Goal: Task Accomplishment & Management: Manage account settings

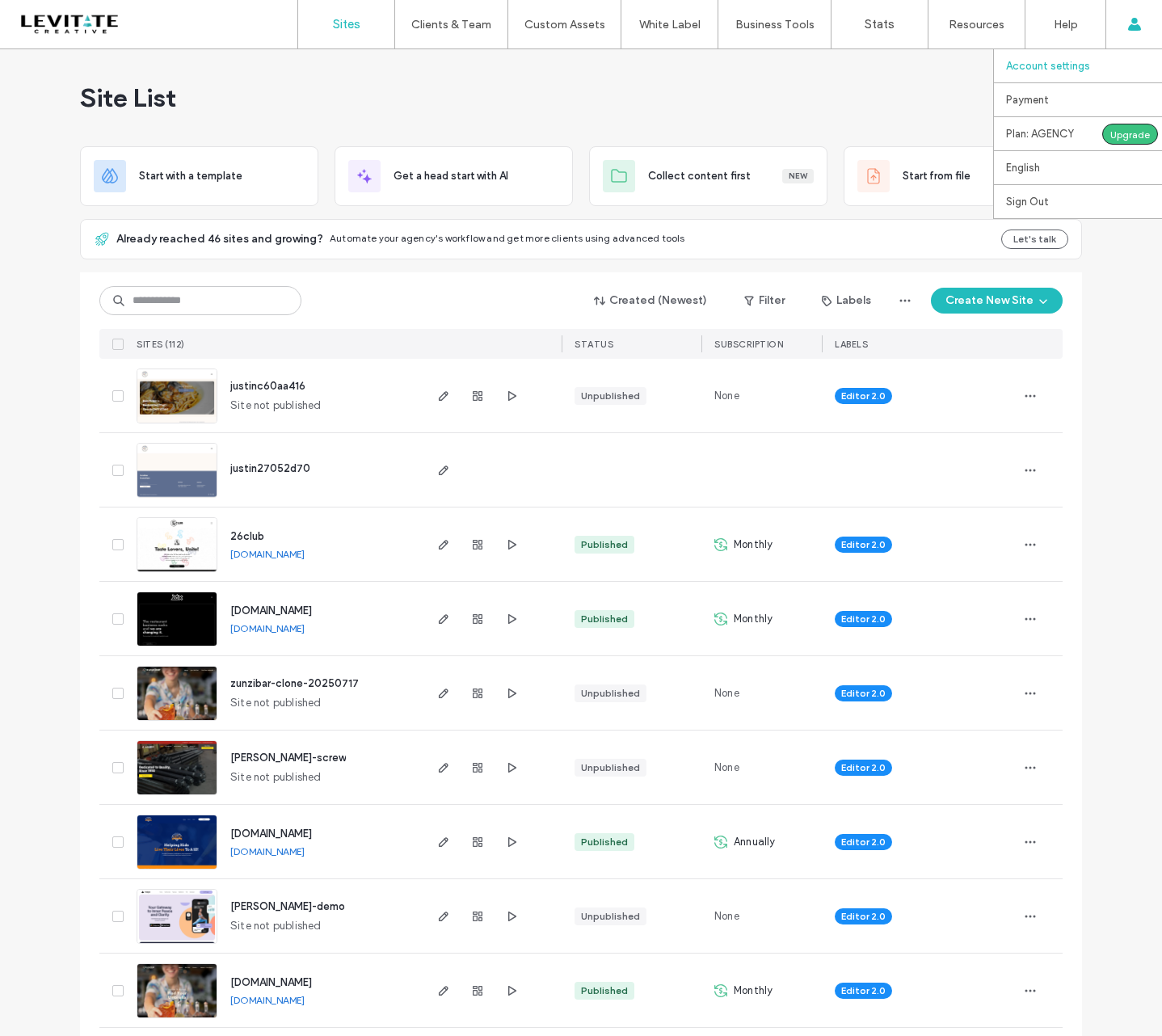
click at [1035, 67] on label "Account settings" at bounding box center [1048, 66] width 84 height 12
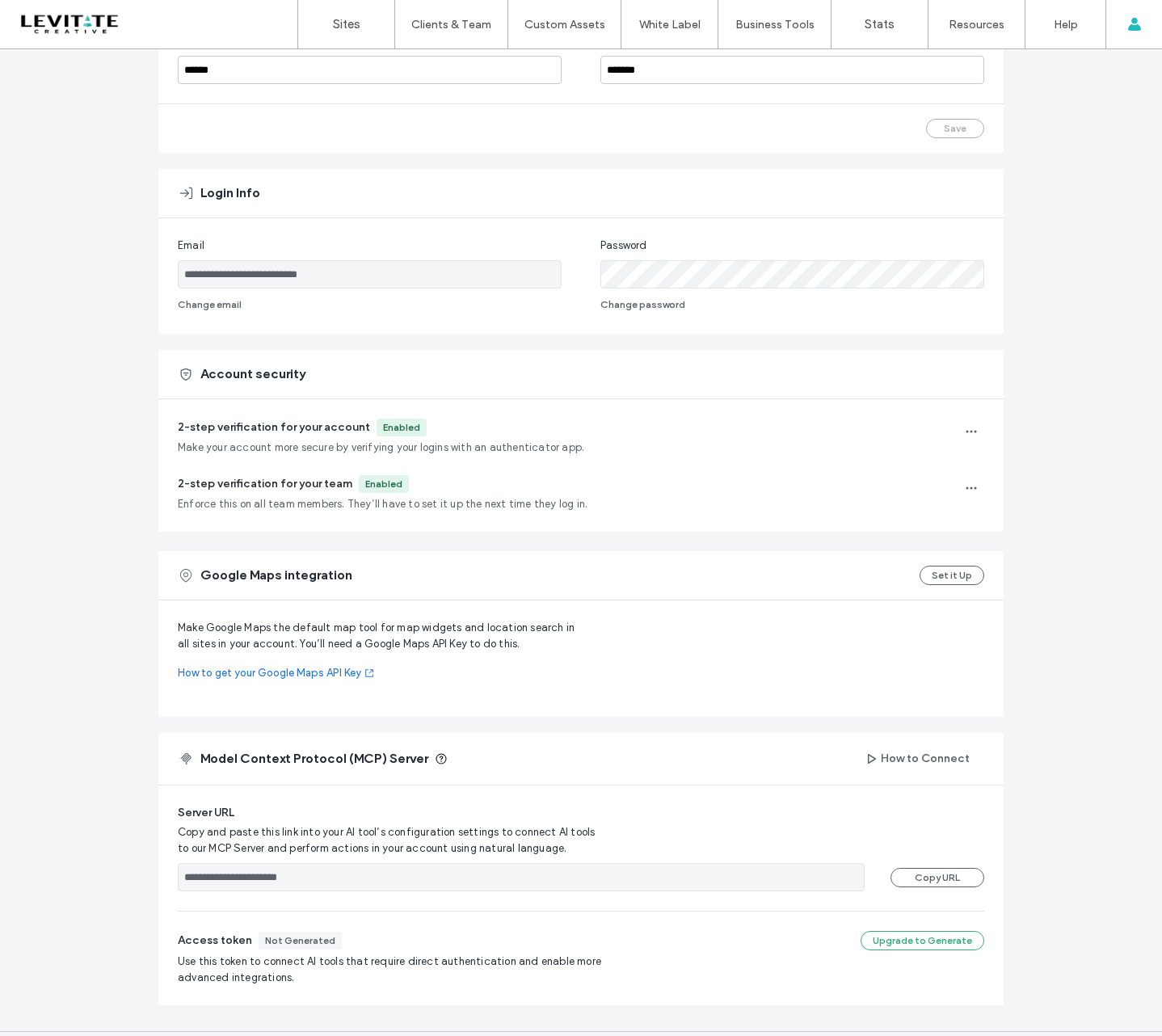
scroll to position [225, 0]
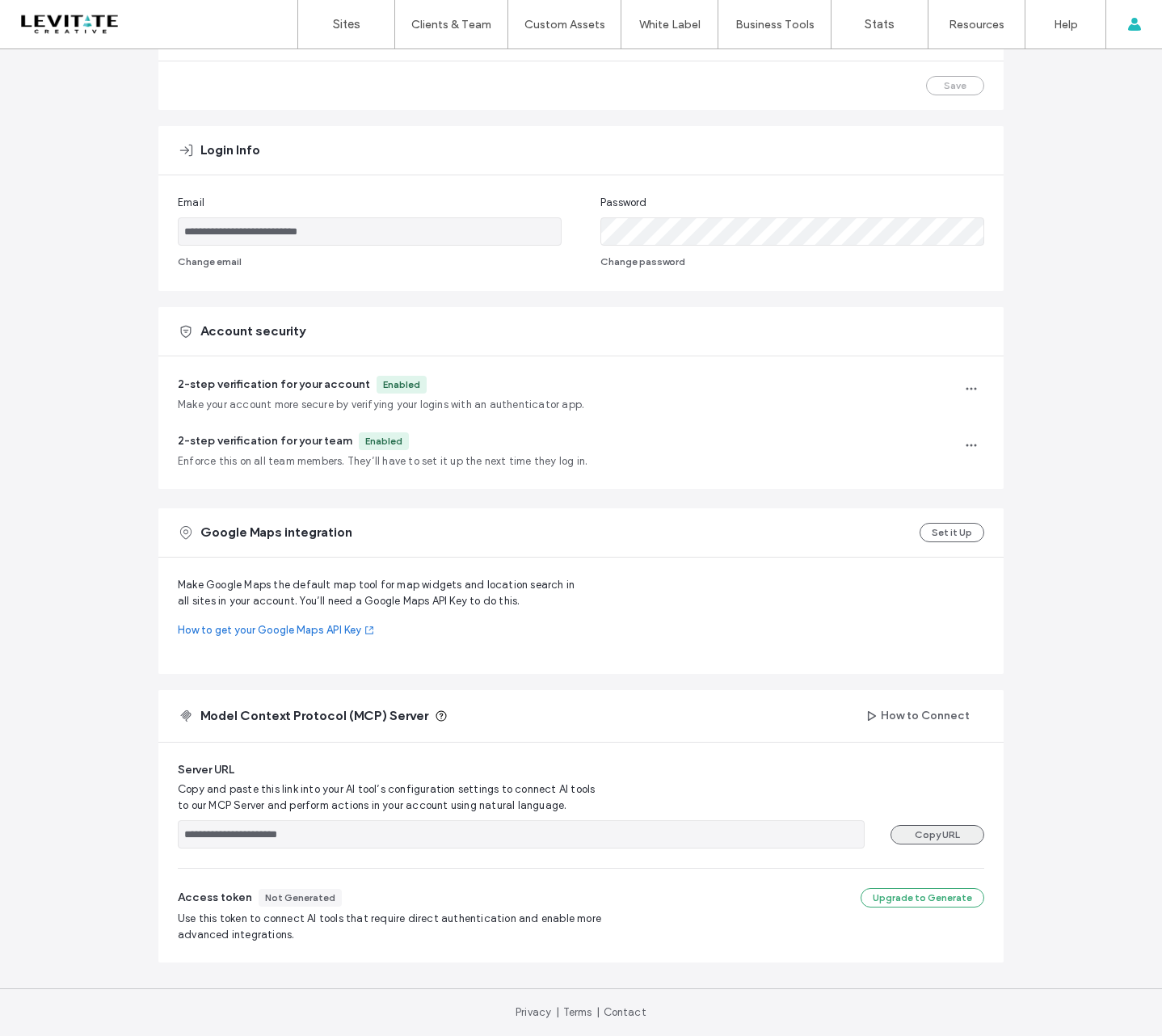
click at [920, 834] on button "Copy URL" at bounding box center [937, 834] width 94 height 19
click at [344, 20] on label "Sites" at bounding box center [347, 24] width 27 height 14
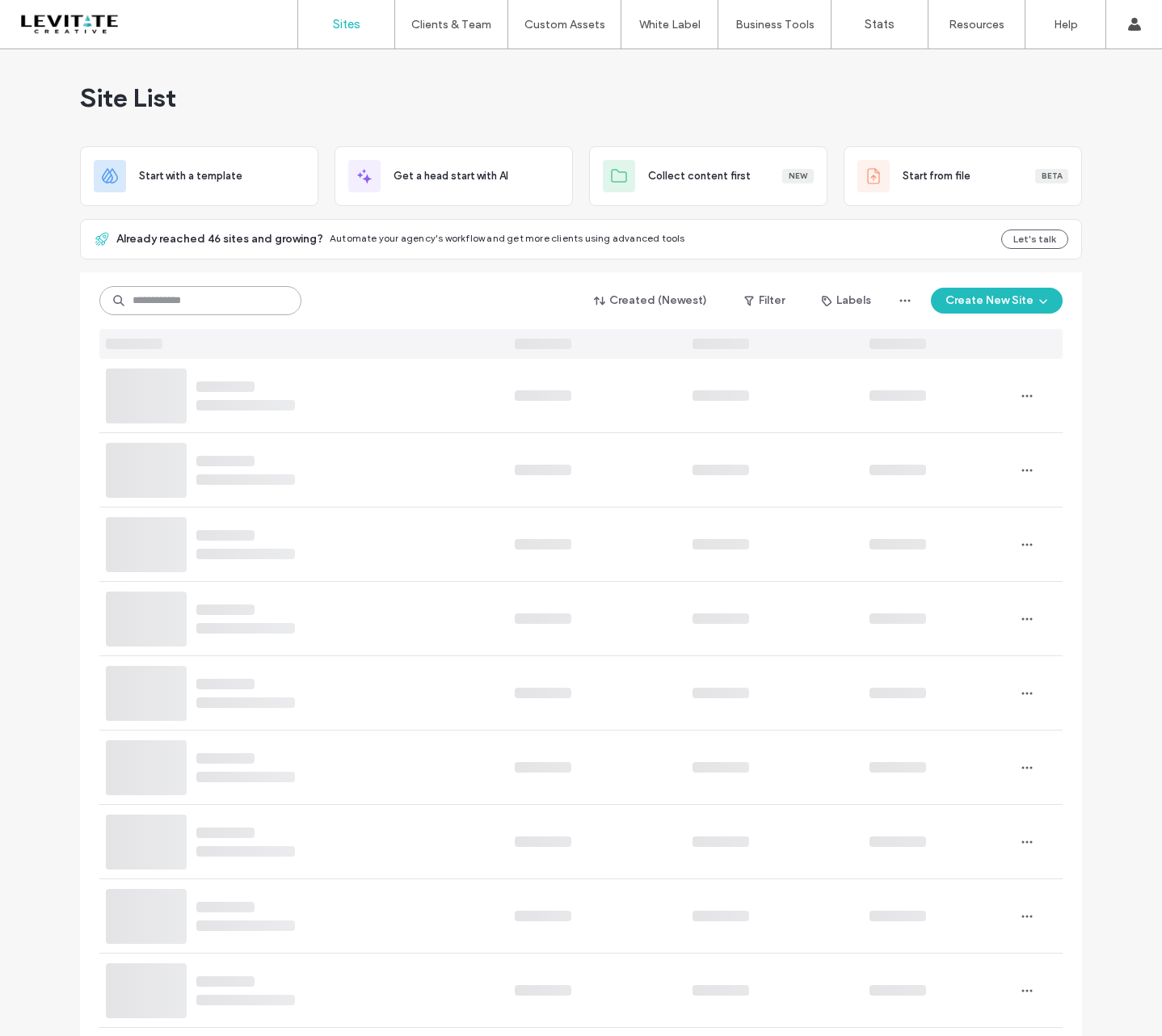
click at [156, 292] on input at bounding box center [200, 301] width 202 height 29
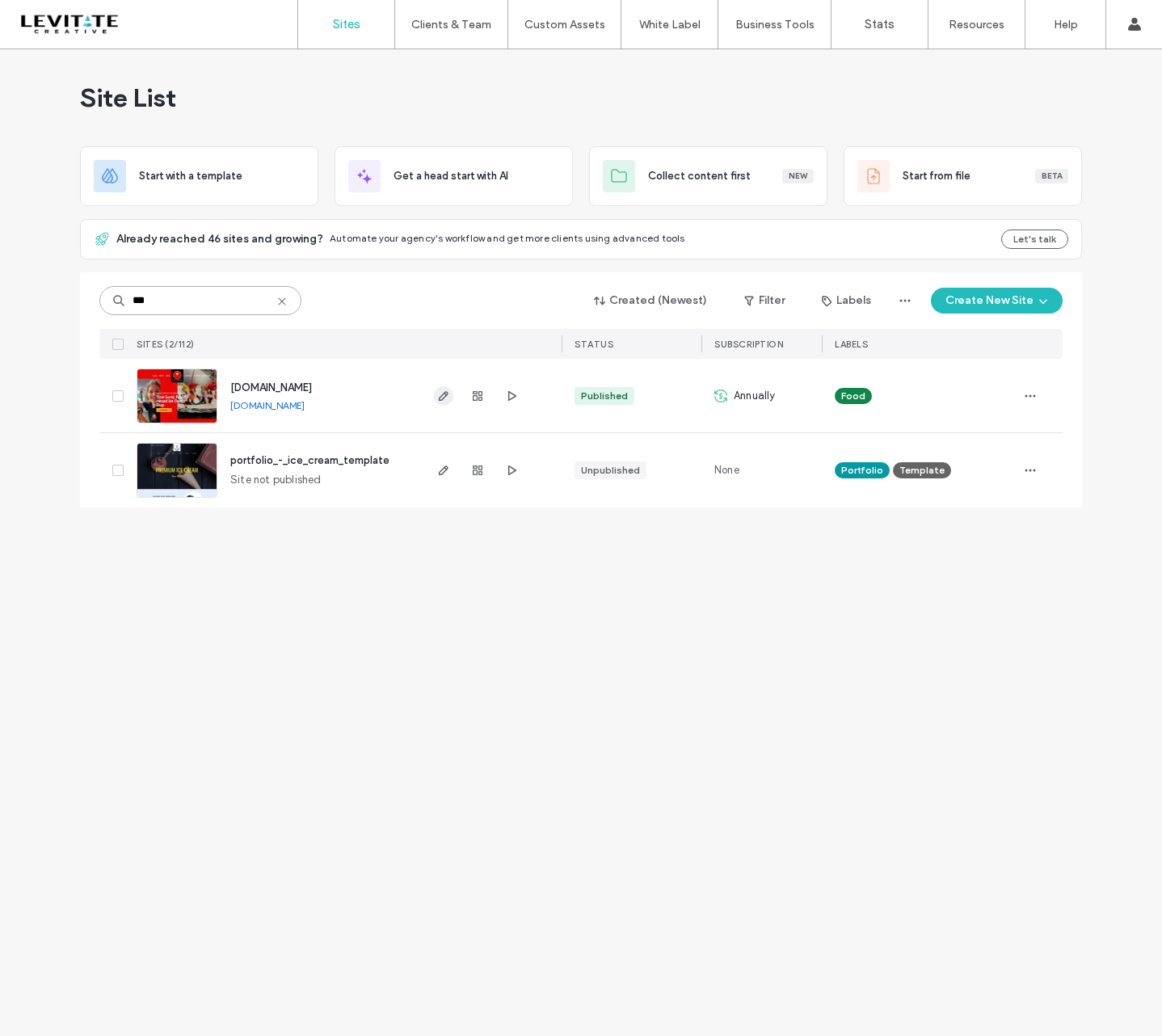
type input "***"
click at [441, 394] on icon "button" at bounding box center [443, 396] width 13 height 13
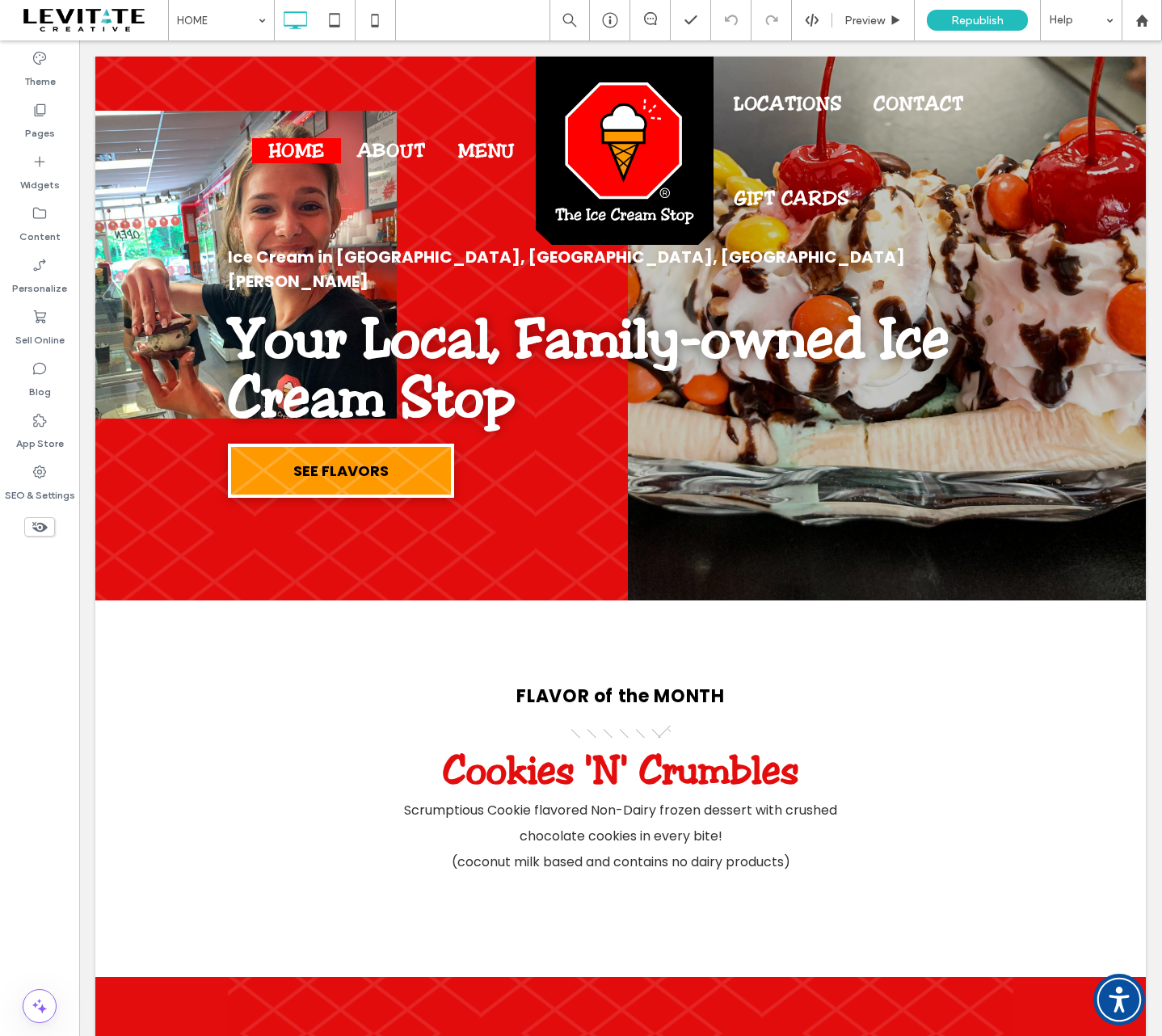
scroll to position [80, 0]
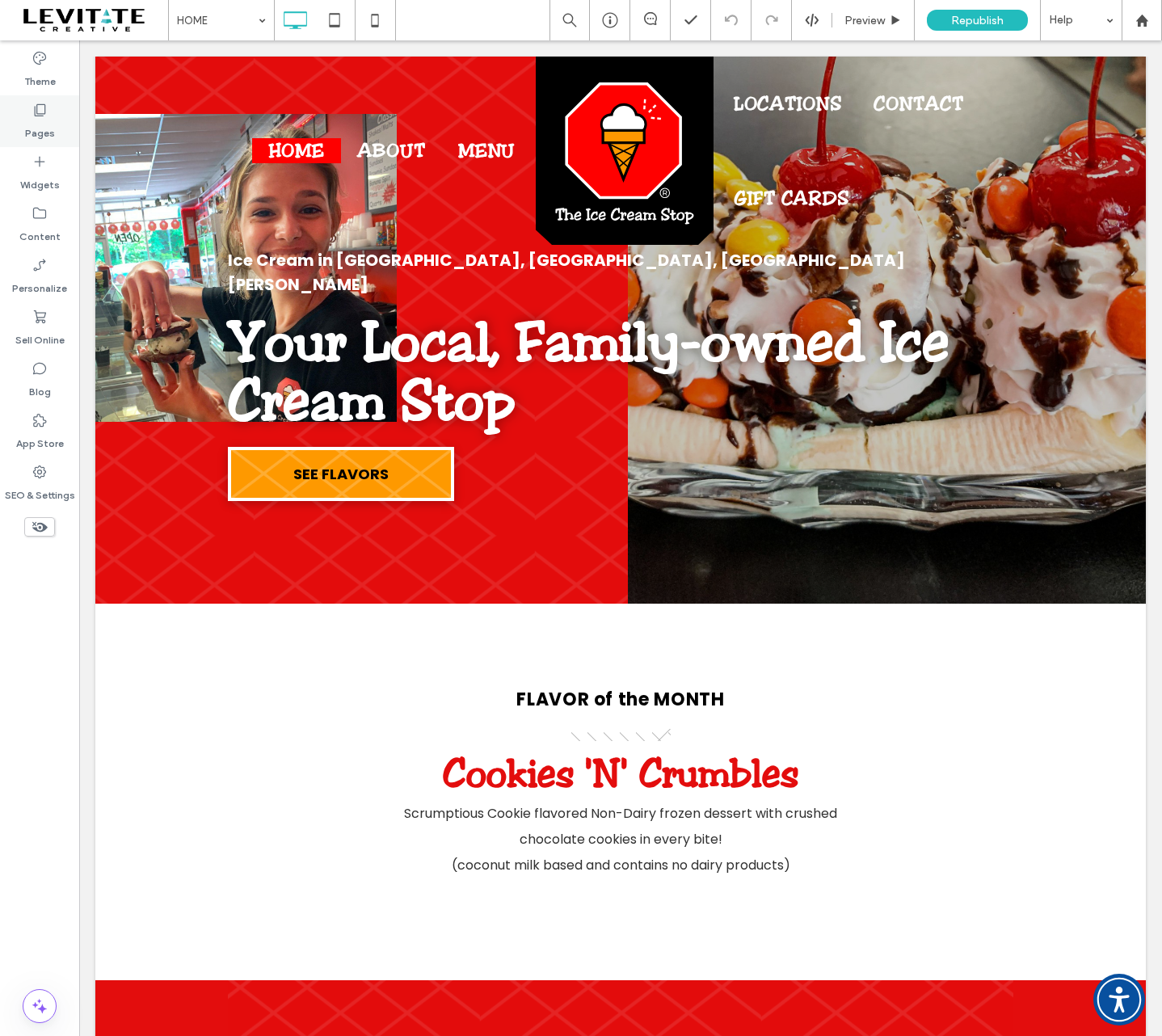
click at [42, 130] on label "Pages" at bounding box center [40, 129] width 30 height 23
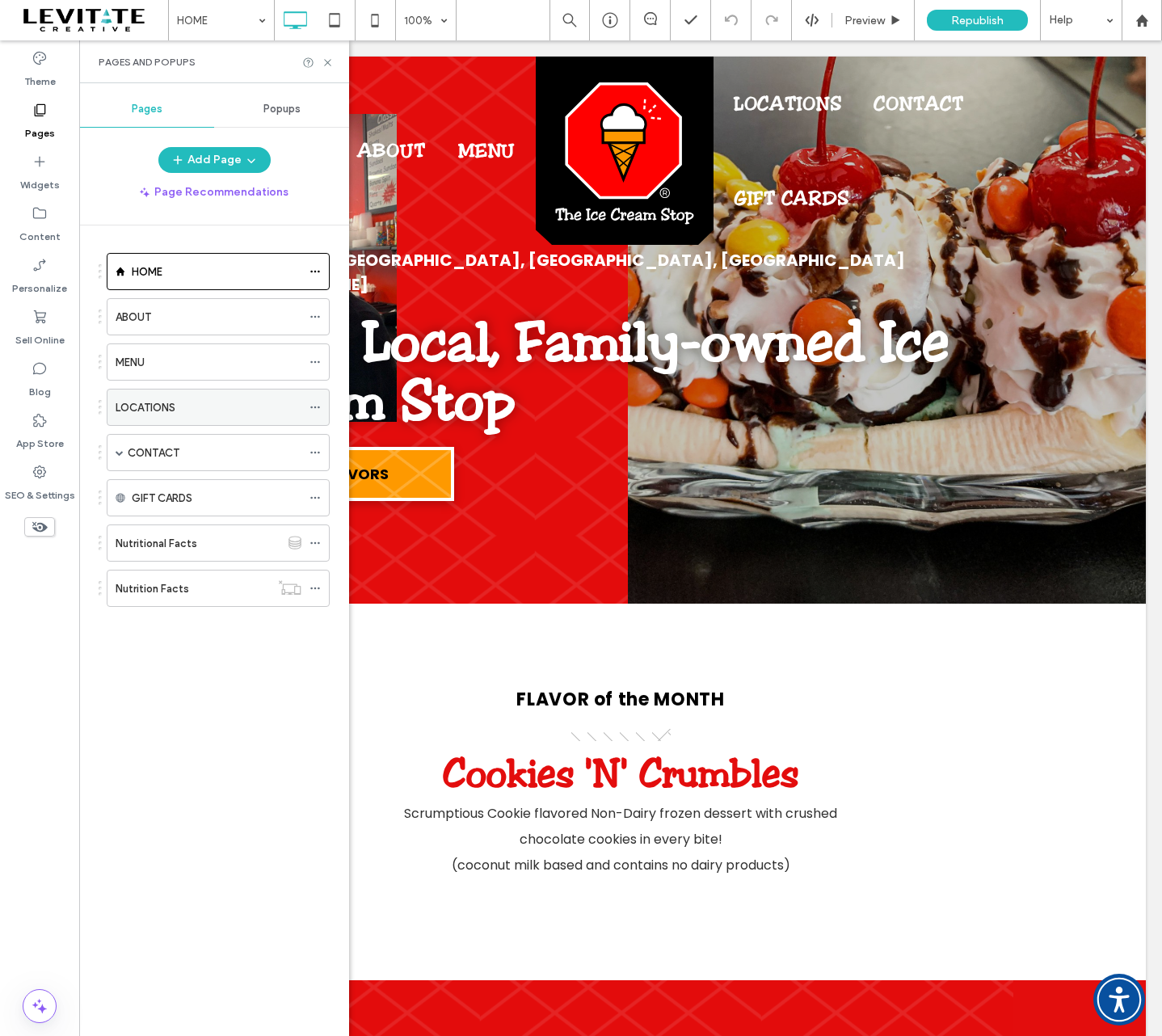
click at [202, 406] on div "LOCATIONS" at bounding box center [209, 407] width 186 height 17
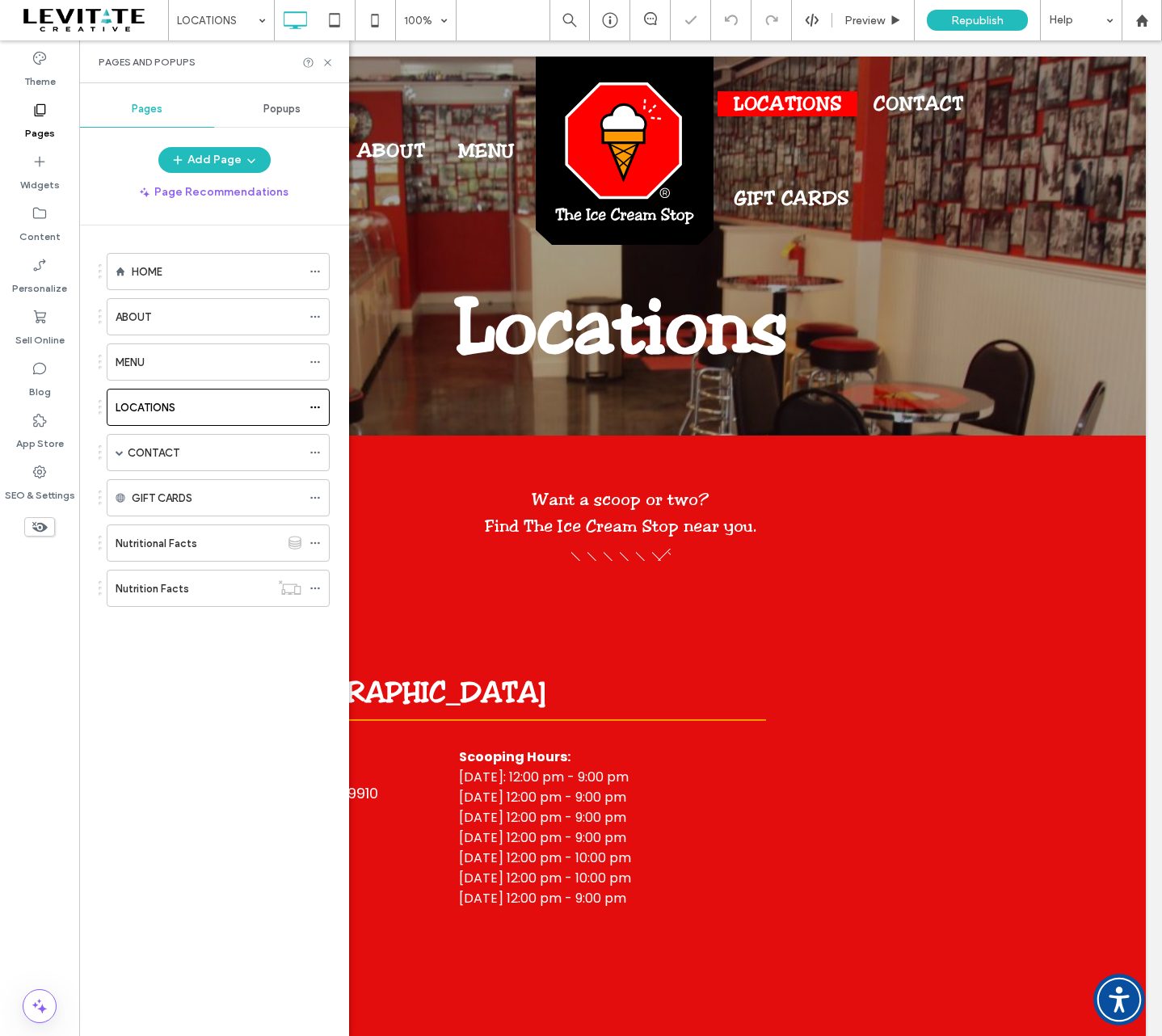
click at [335, 61] on div "Pages and Popups" at bounding box center [214, 62] width 270 height 42
click at [333, 61] on icon at bounding box center [328, 63] width 12 height 12
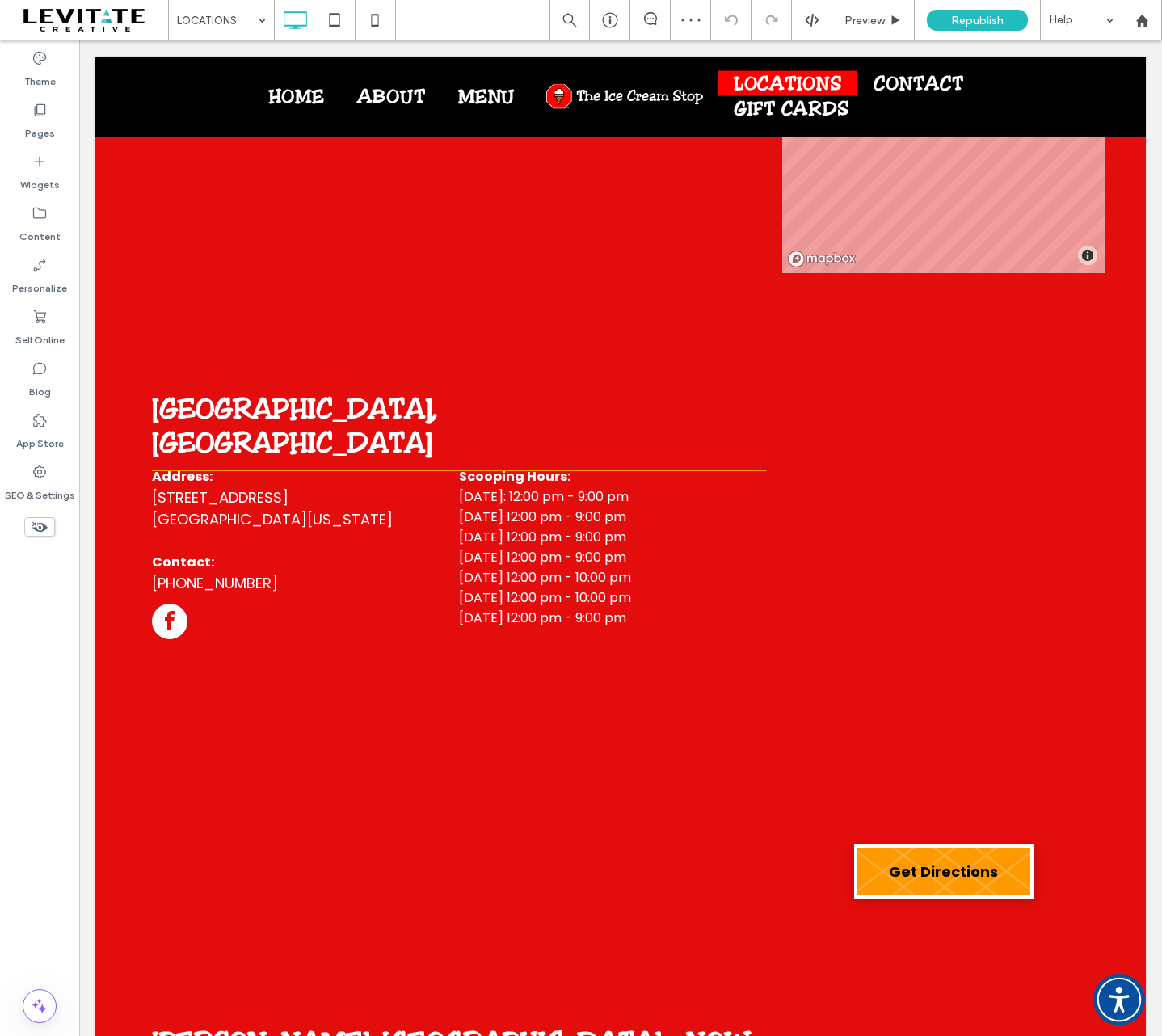
scroll to position [2182, 0]
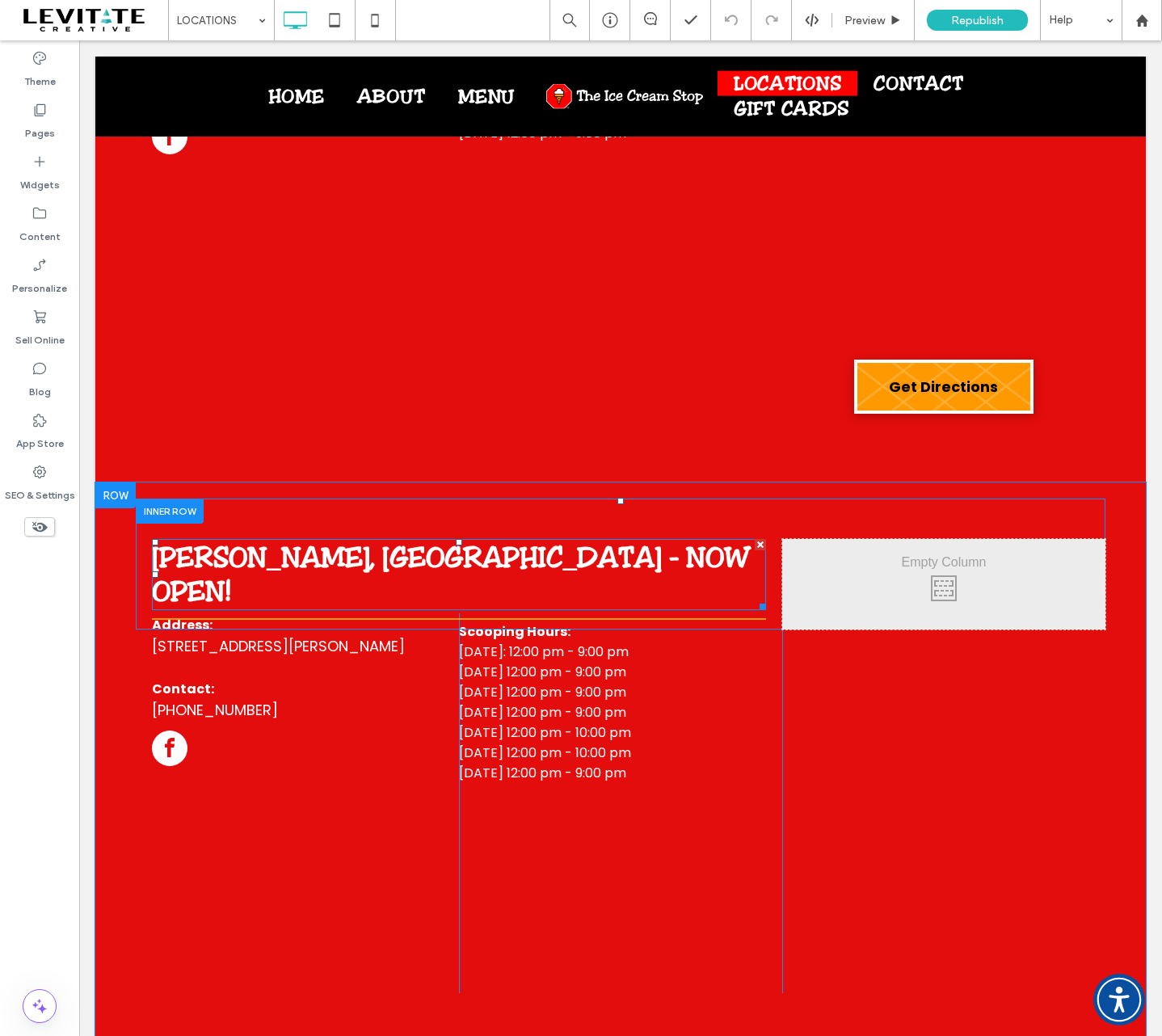
click at [348, 540] on span "Rincon, GA - NOW OPEN!" at bounding box center [451, 574] width 599 height 68
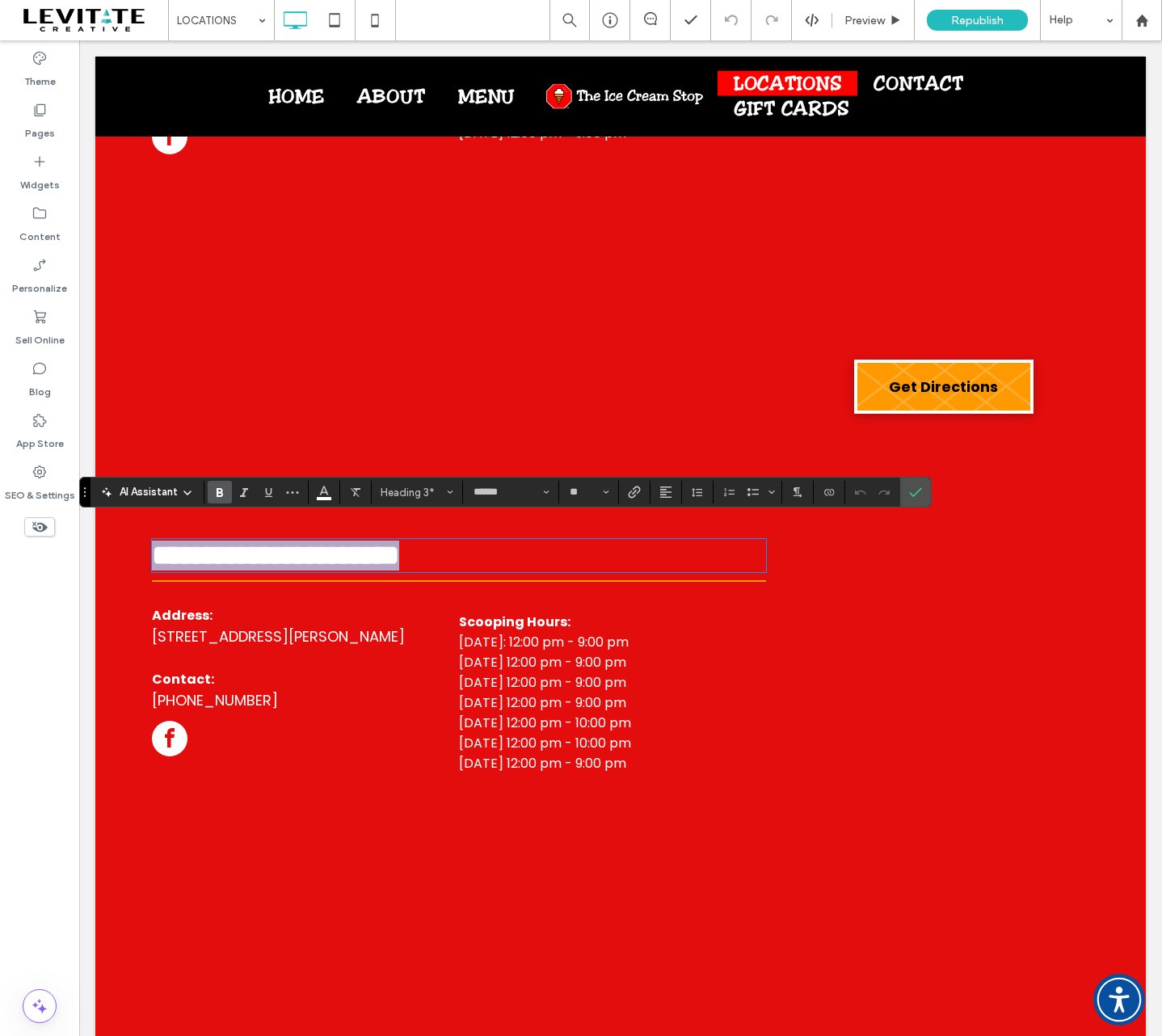
click at [348, 541] on strong "**********" at bounding box center [276, 554] width 248 height 27
click at [472, 540] on h3 "**********" at bounding box center [459, 555] width 615 height 30
click at [913, 491] on icon "Confirm" at bounding box center [915, 491] width 13 height 13
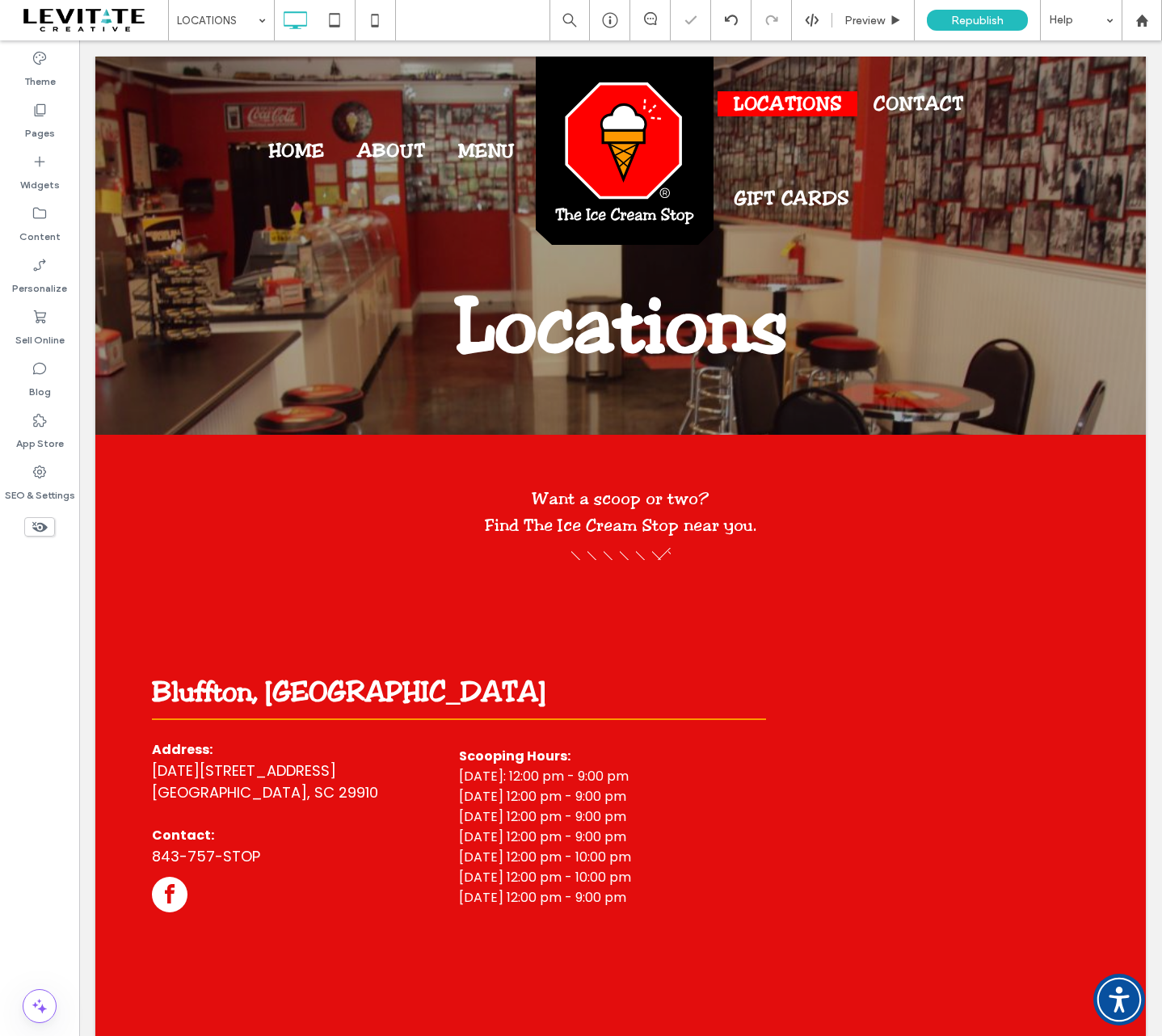
scroll to position [0, 0]
click at [968, 20] on span "Republish" at bounding box center [977, 21] width 52 height 14
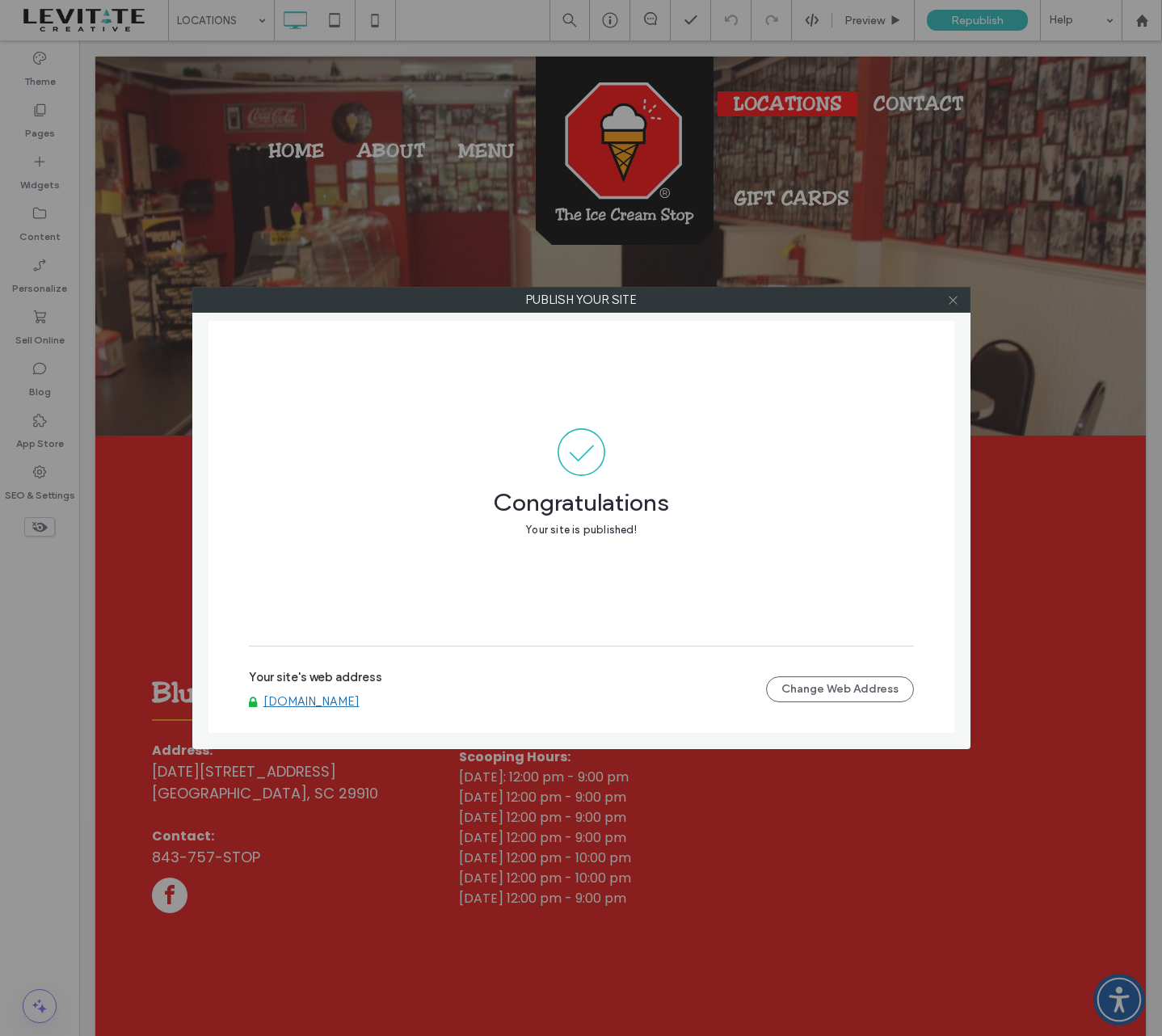
click at [954, 300] on icon at bounding box center [953, 301] width 12 height 12
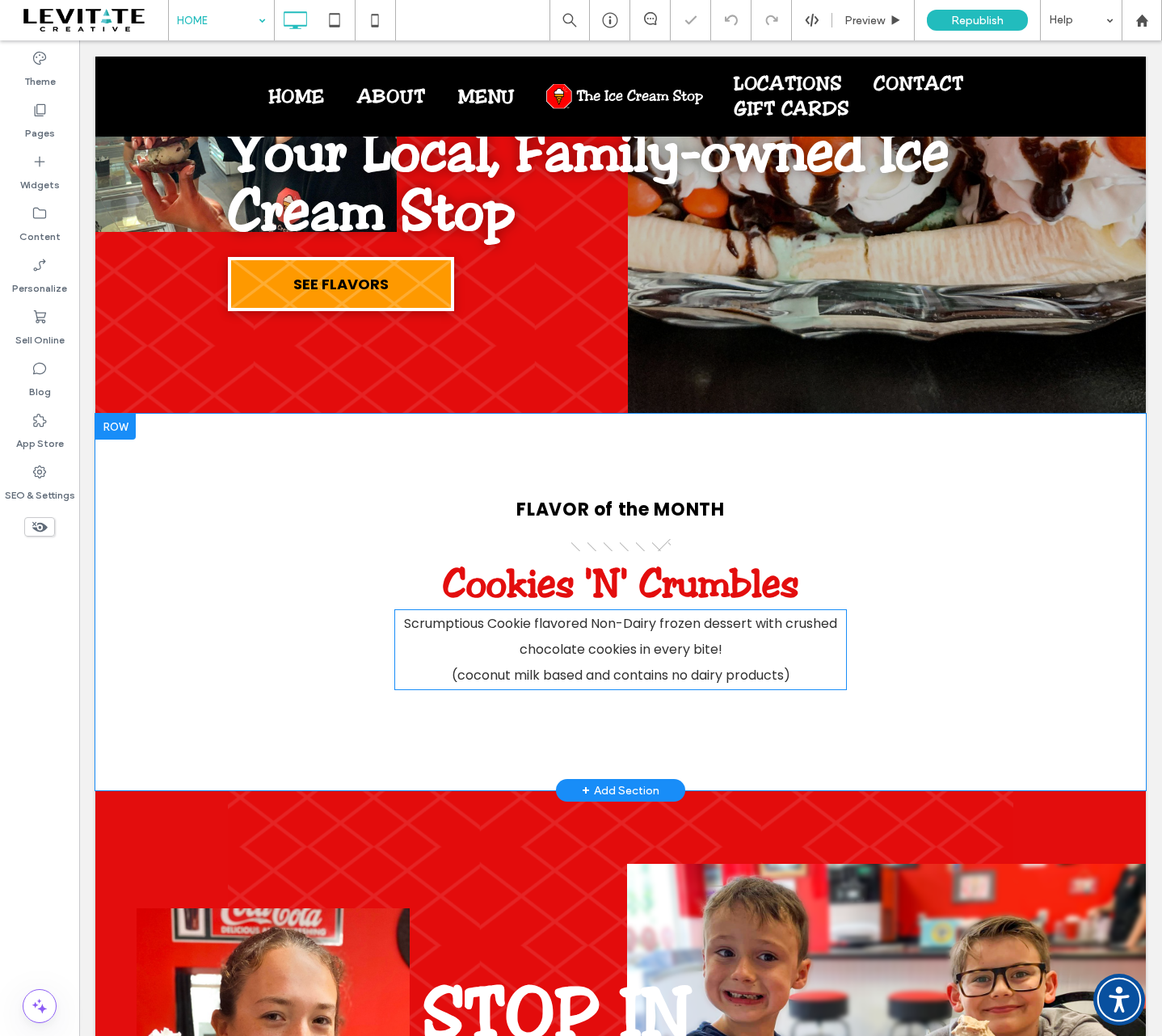
scroll to position [324, 0]
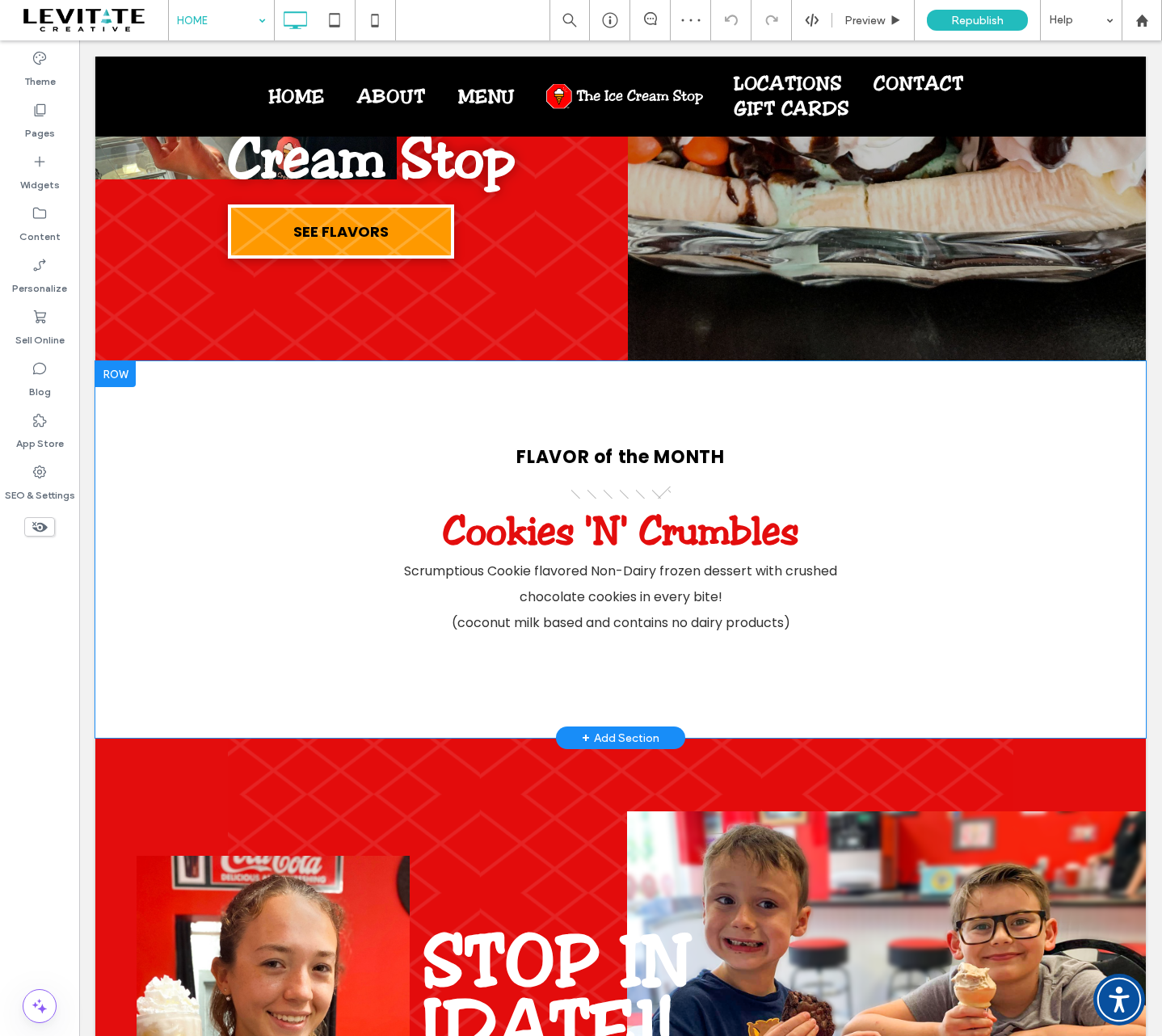
click at [115, 379] on div at bounding box center [116, 374] width 41 height 26
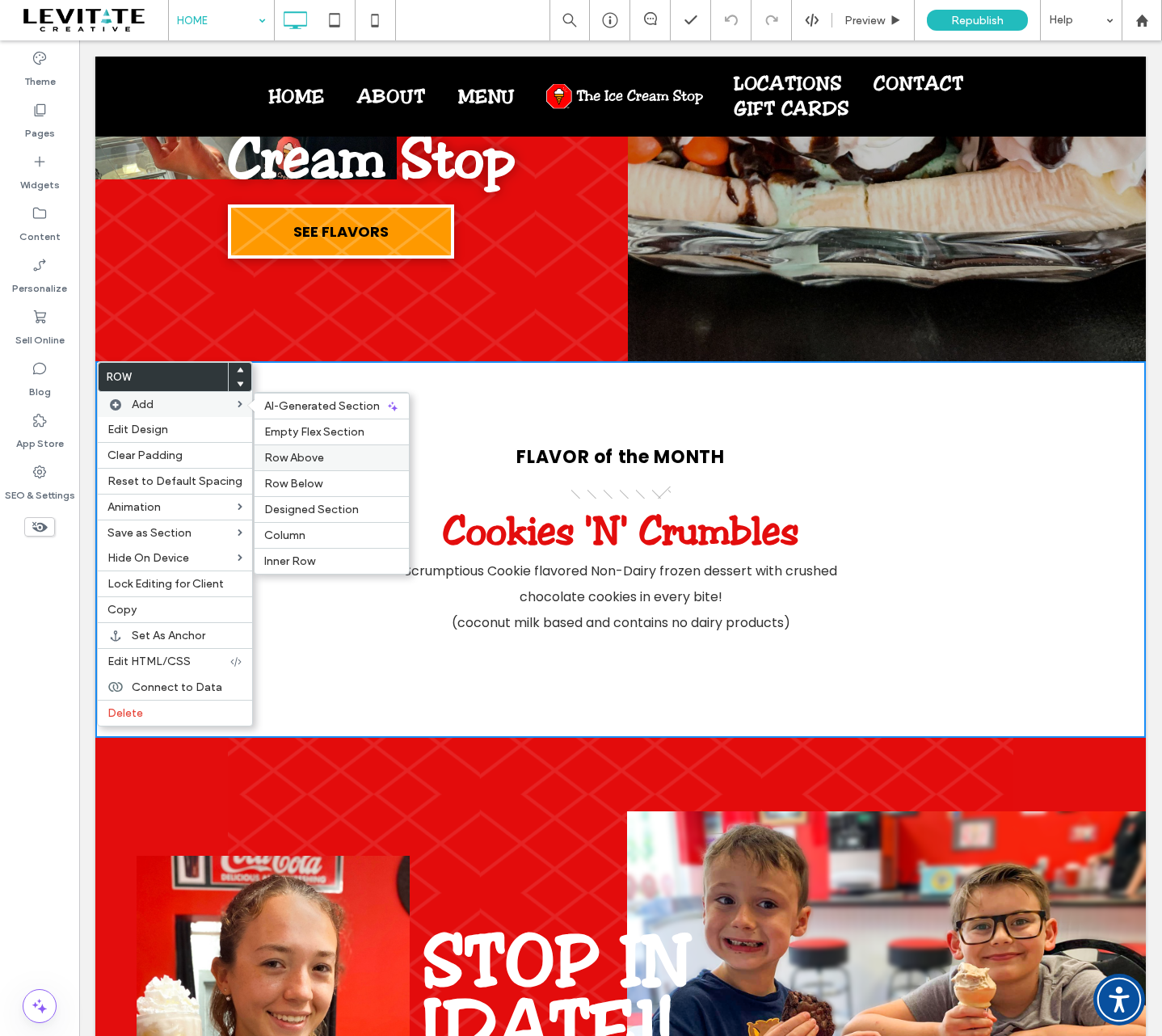
click at [315, 460] on span "Row Above" at bounding box center [294, 458] width 60 height 14
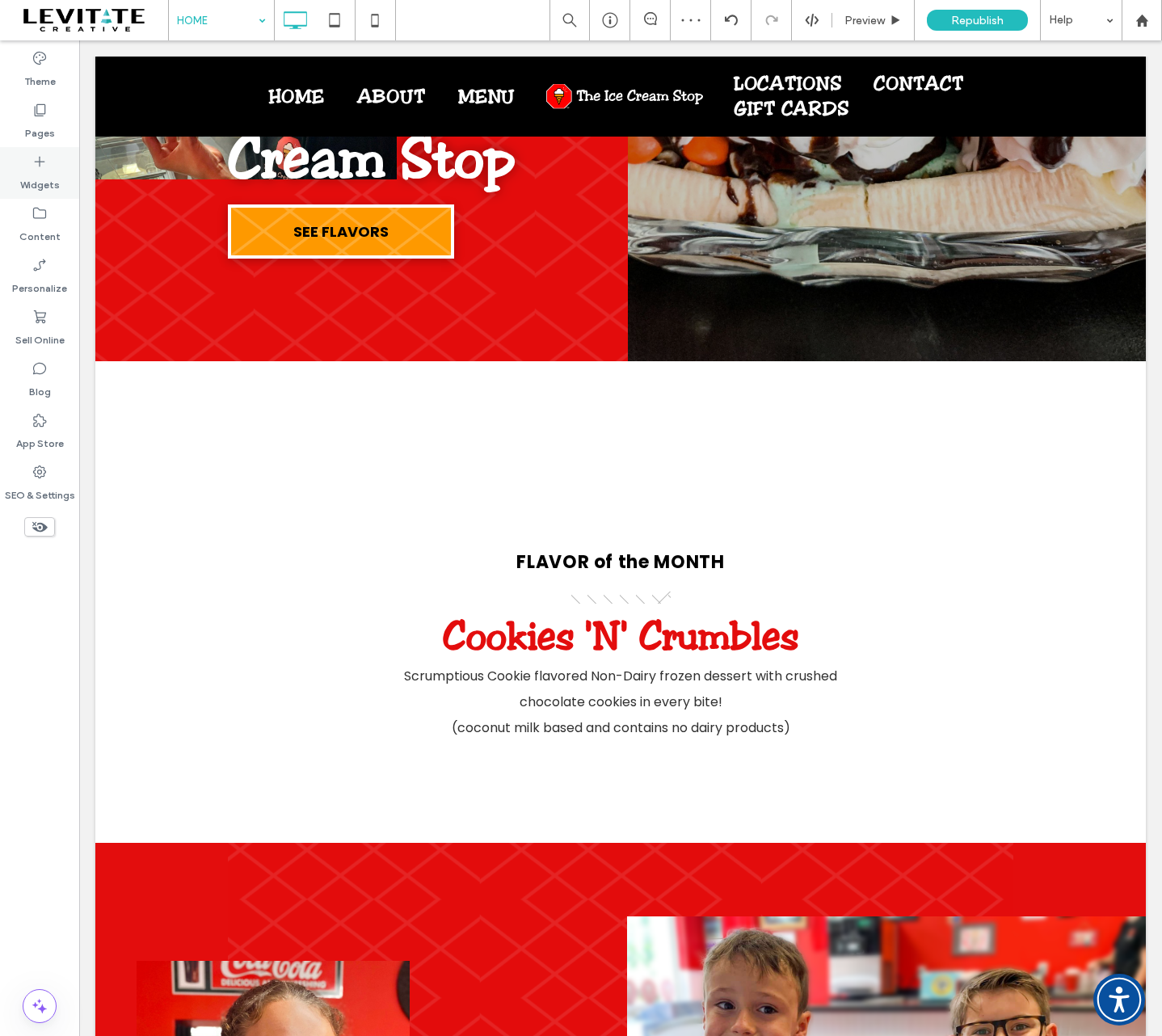
click at [38, 170] on label "Widgets" at bounding box center [40, 181] width 40 height 23
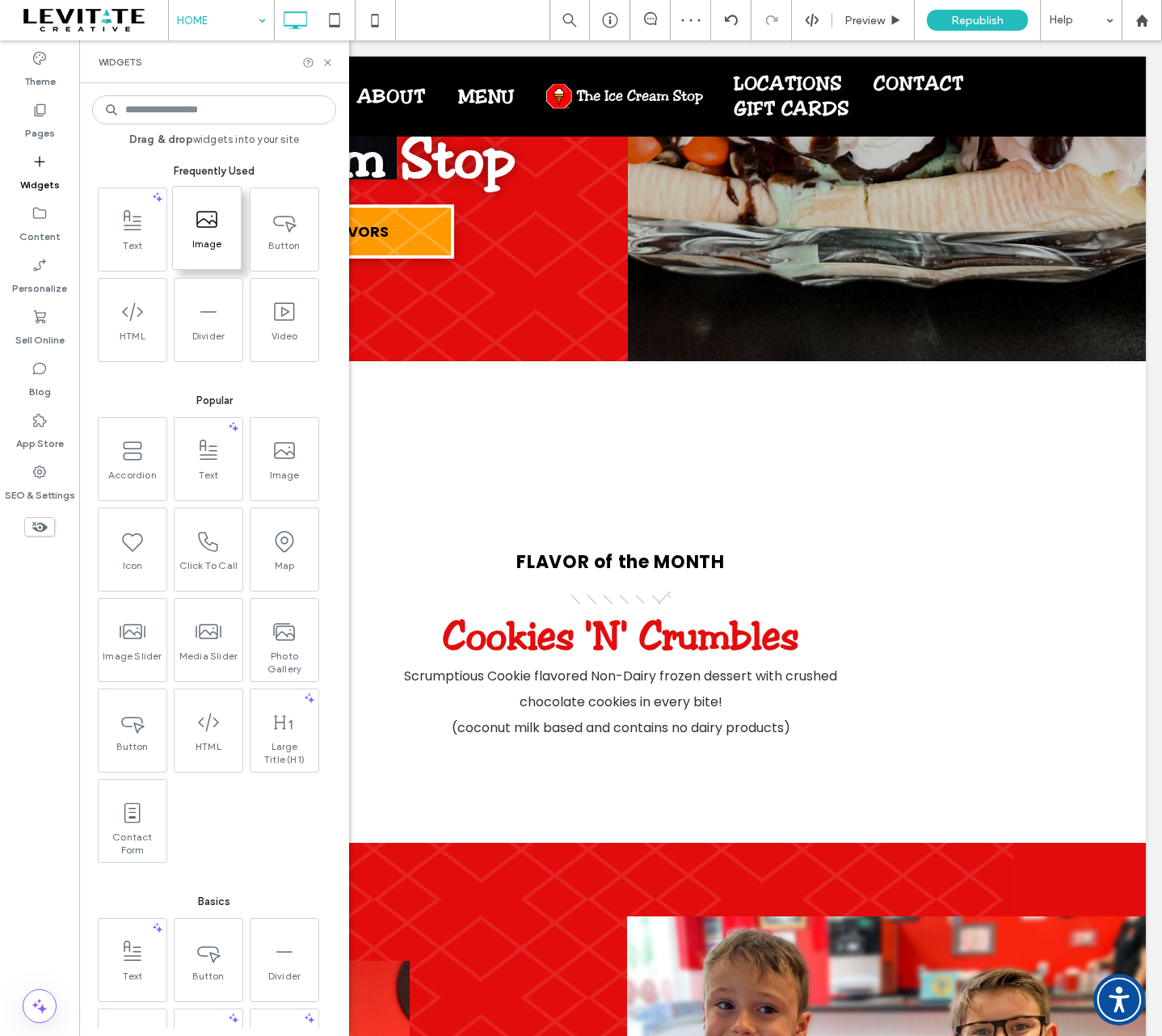
click at [195, 230] on icon at bounding box center [206, 219] width 26 height 26
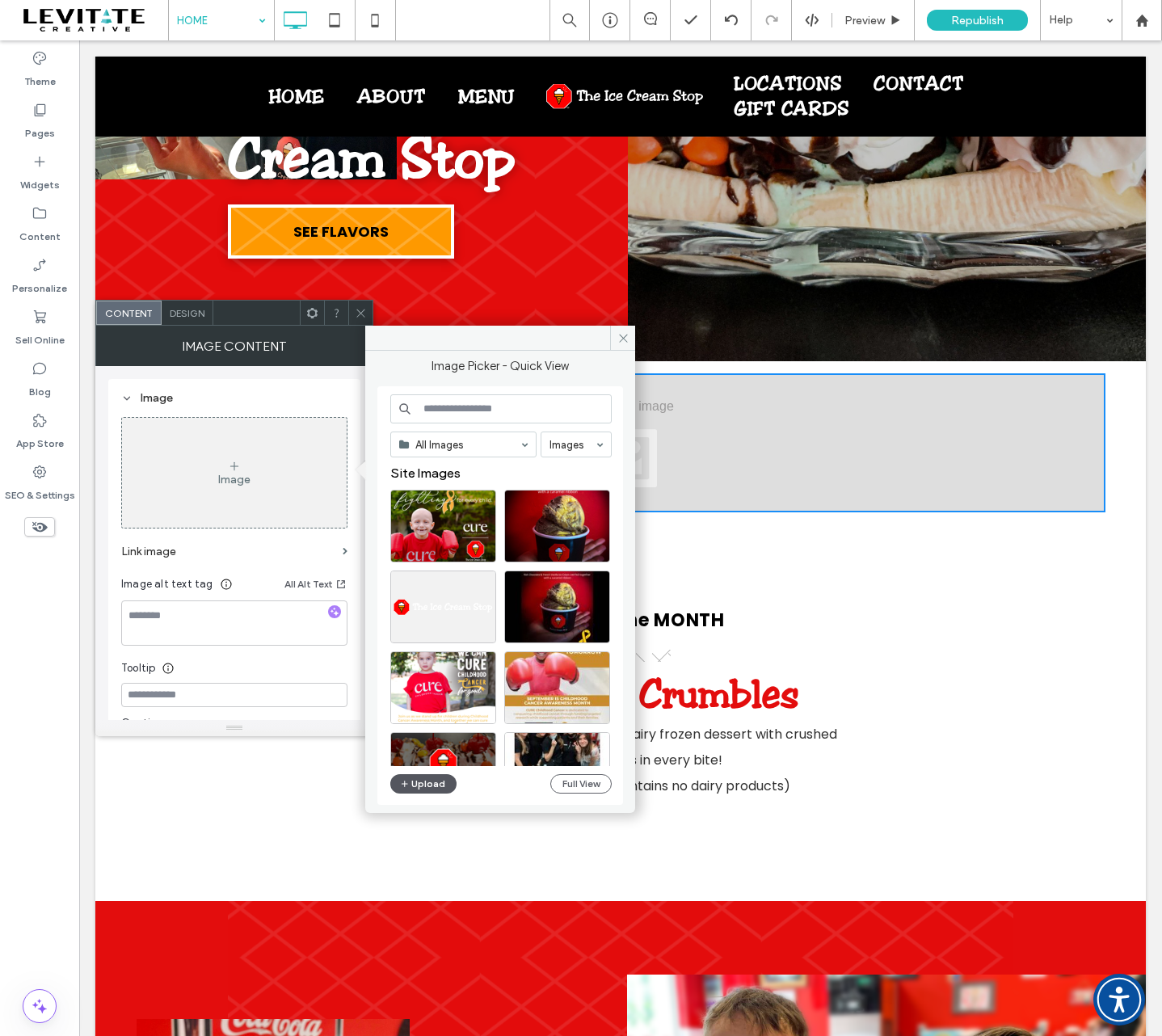
click at [418, 777] on button "Upload" at bounding box center [423, 784] width 66 height 19
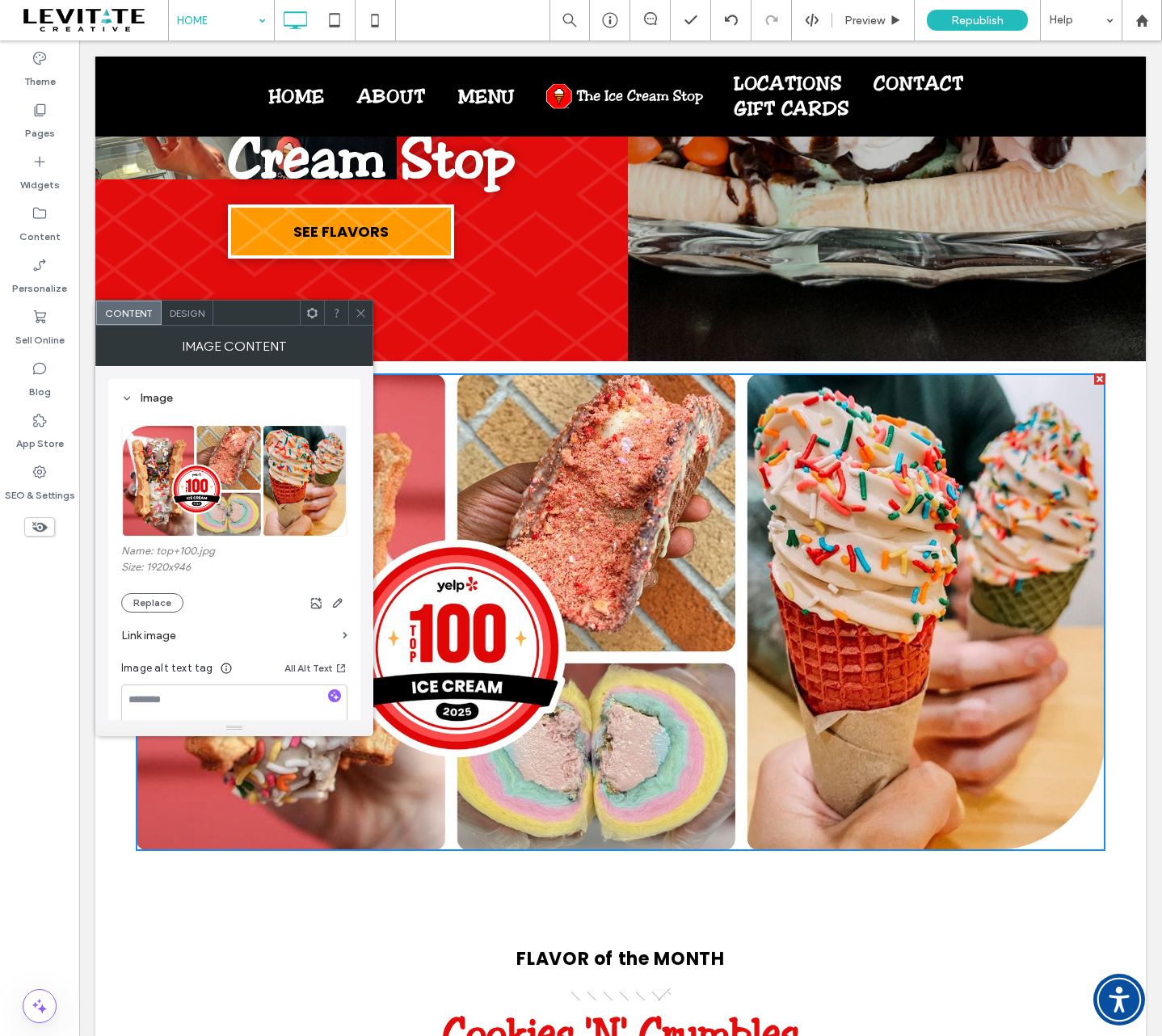
click at [203, 630] on label "Link image" at bounding box center [228, 636] width 215 height 30
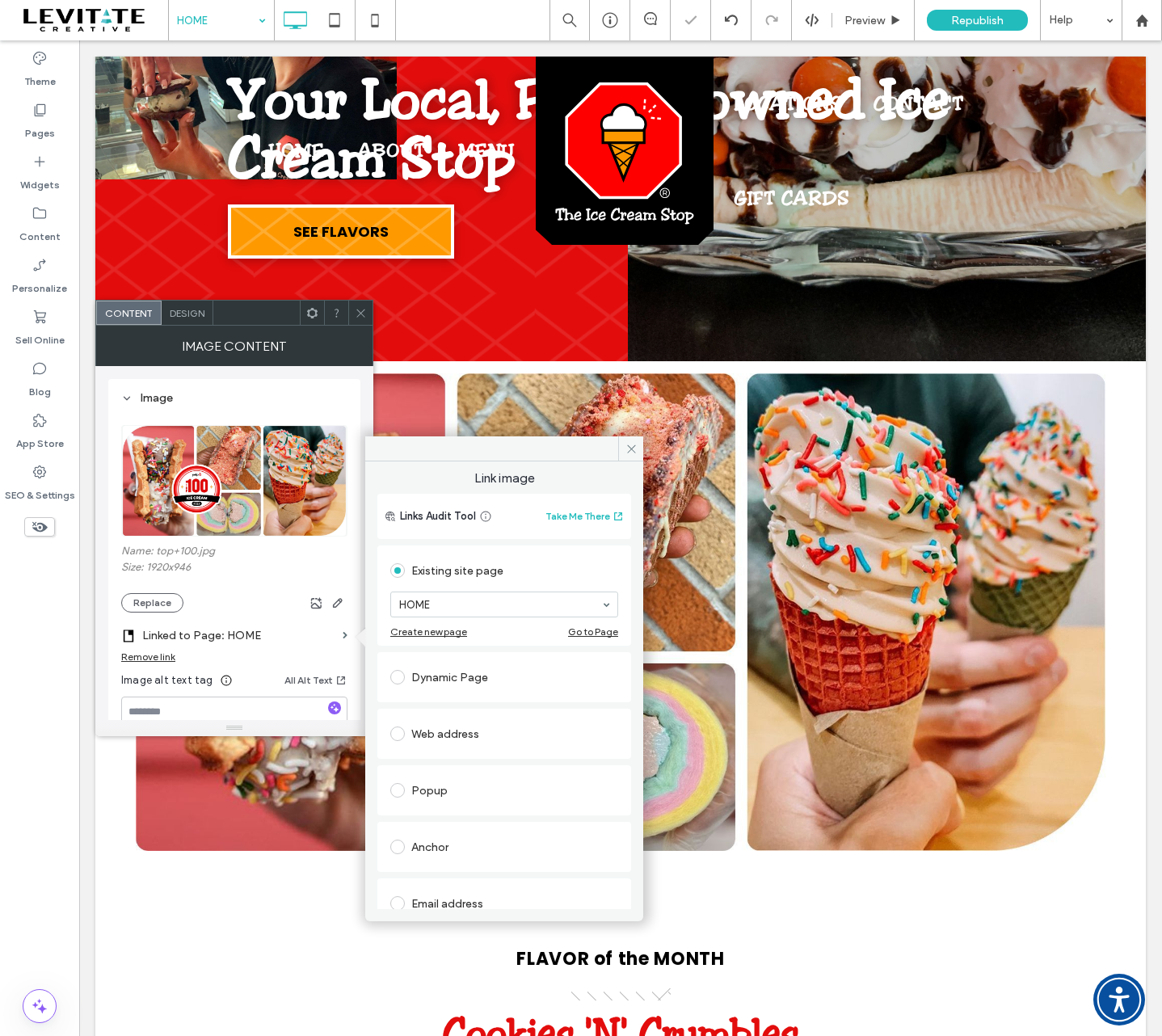
click at [447, 734] on div "Web address" at bounding box center [504, 733] width 228 height 26
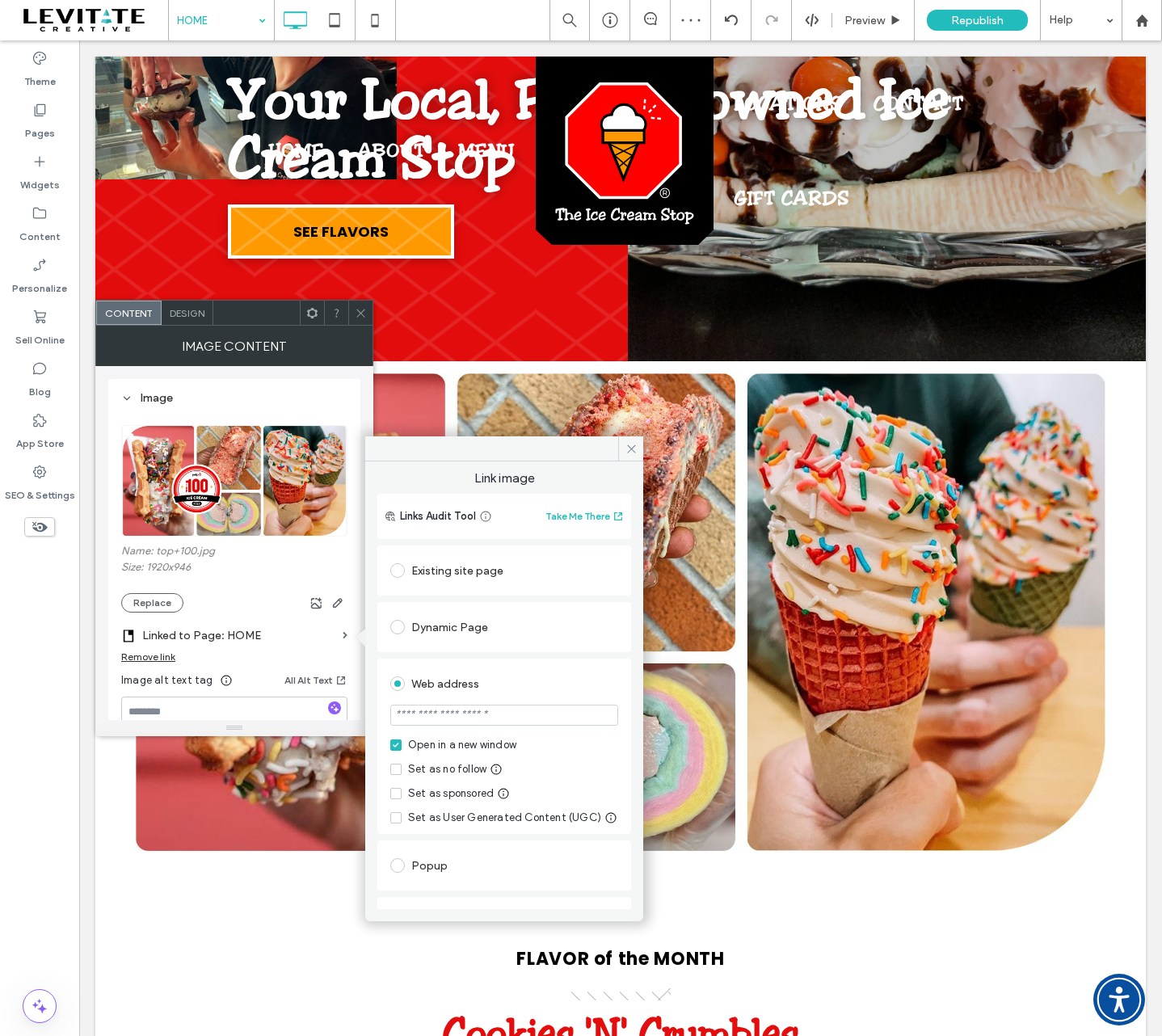
click at [497, 713] on input "url" at bounding box center [504, 715] width 228 height 21
paste input "**********"
type input "**********"
click at [562, 674] on div "Web address" at bounding box center [504, 683] width 228 height 26
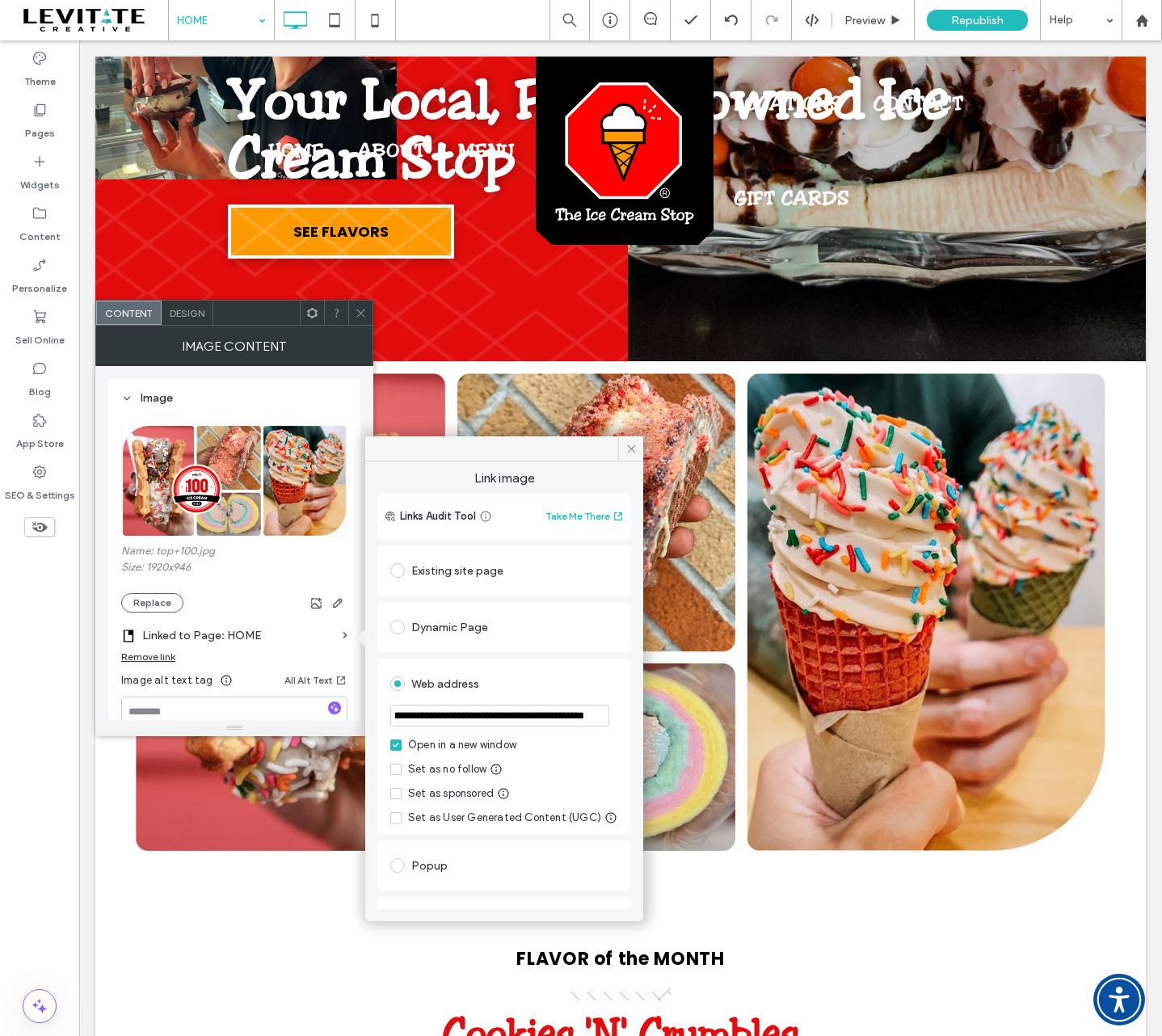
scroll to position [0, 0]
click at [636, 440] on span at bounding box center [631, 448] width 25 height 24
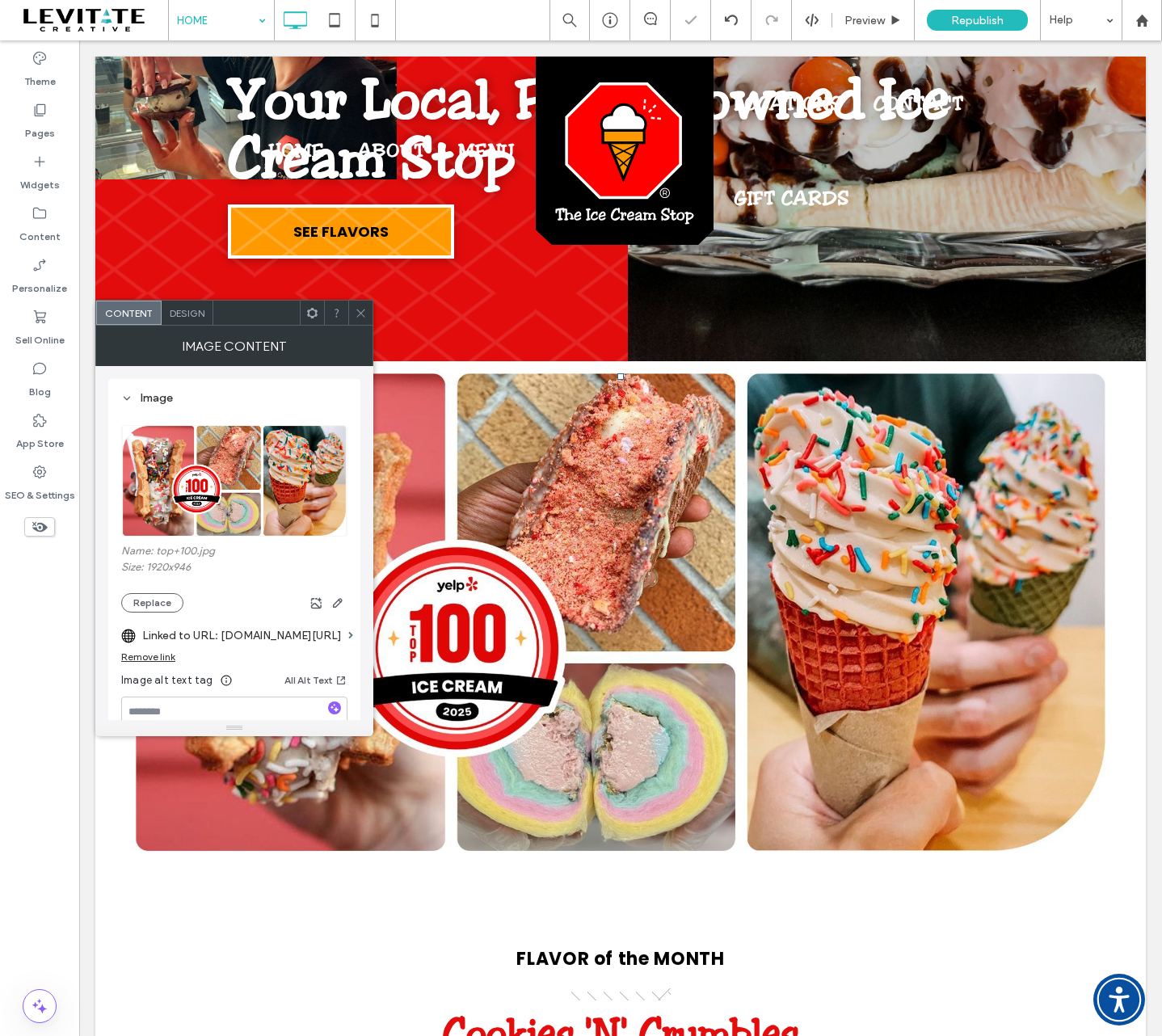
drag, startPoint x: 358, startPoint y: 314, endPoint x: 391, endPoint y: 388, distance: 81.0
click at [358, 314] on icon at bounding box center [361, 313] width 12 height 12
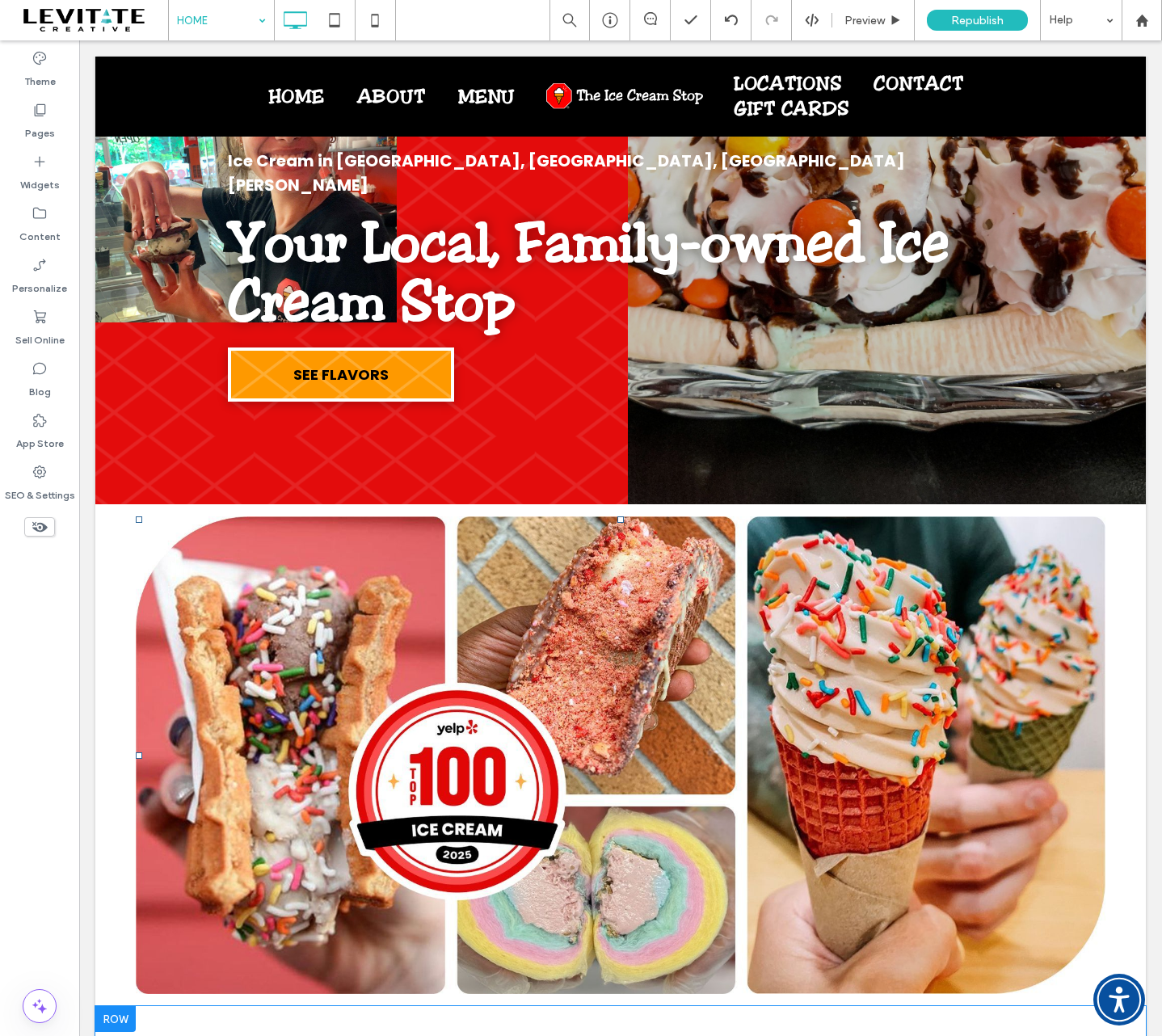
scroll to position [484, 0]
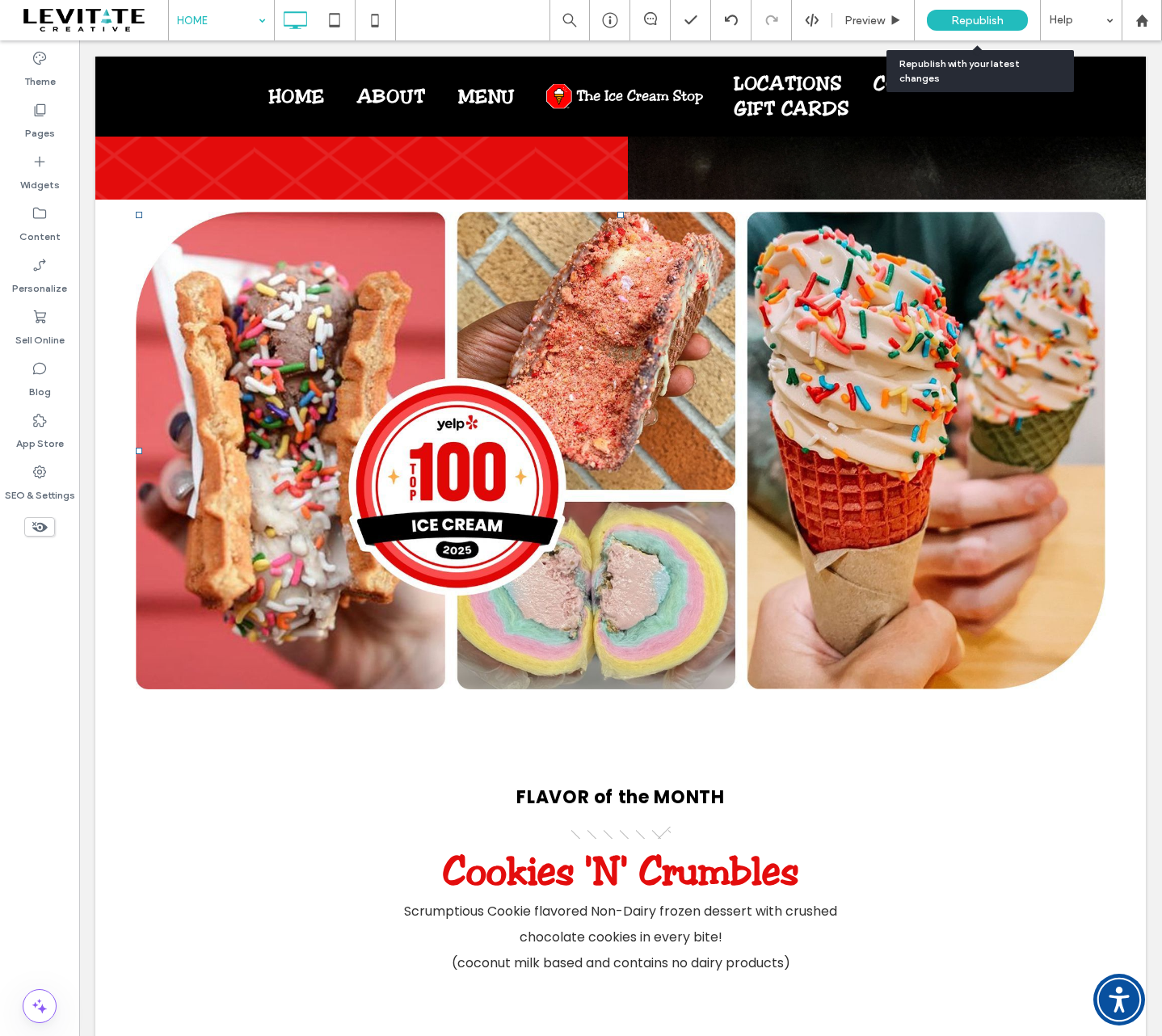
click at [976, 14] on span "Republish" at bounding box center [977, 21] width 52 height 14
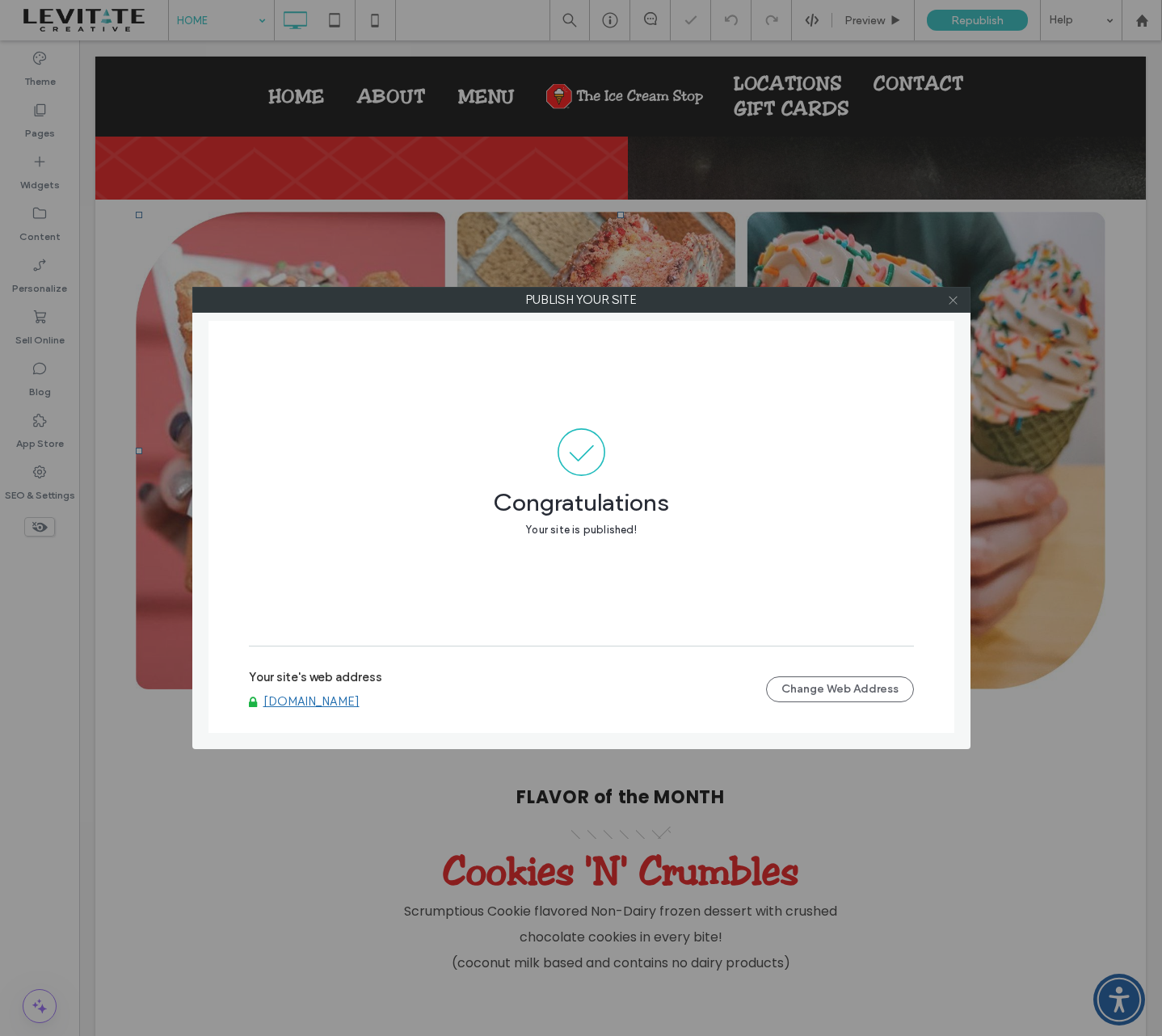
click at [952, 299] on icon at bounding box center [953, 301] width 12 height 12
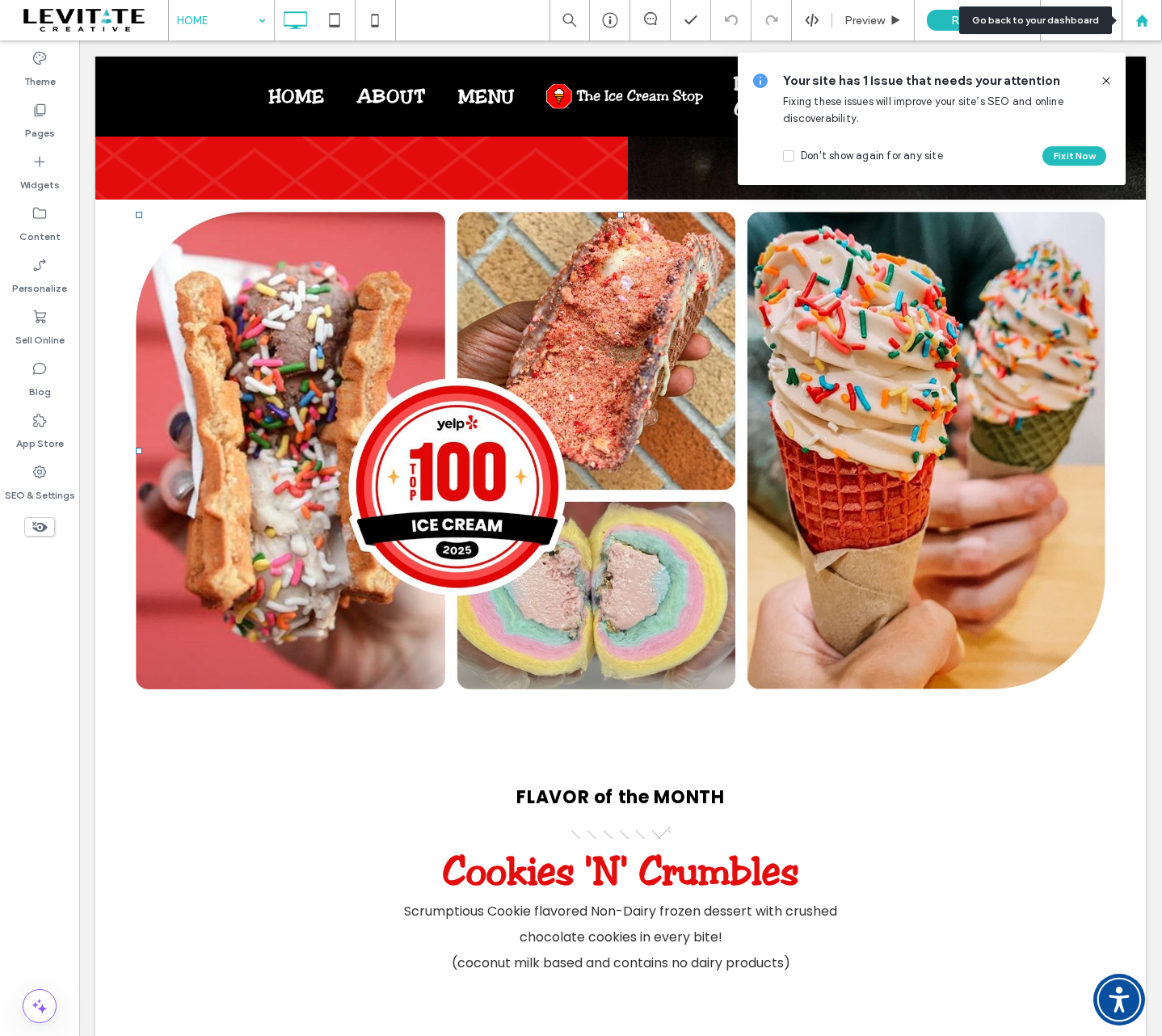
click at [1145, 17] on icon at bounding box center [1143, 21] width 14 height 14
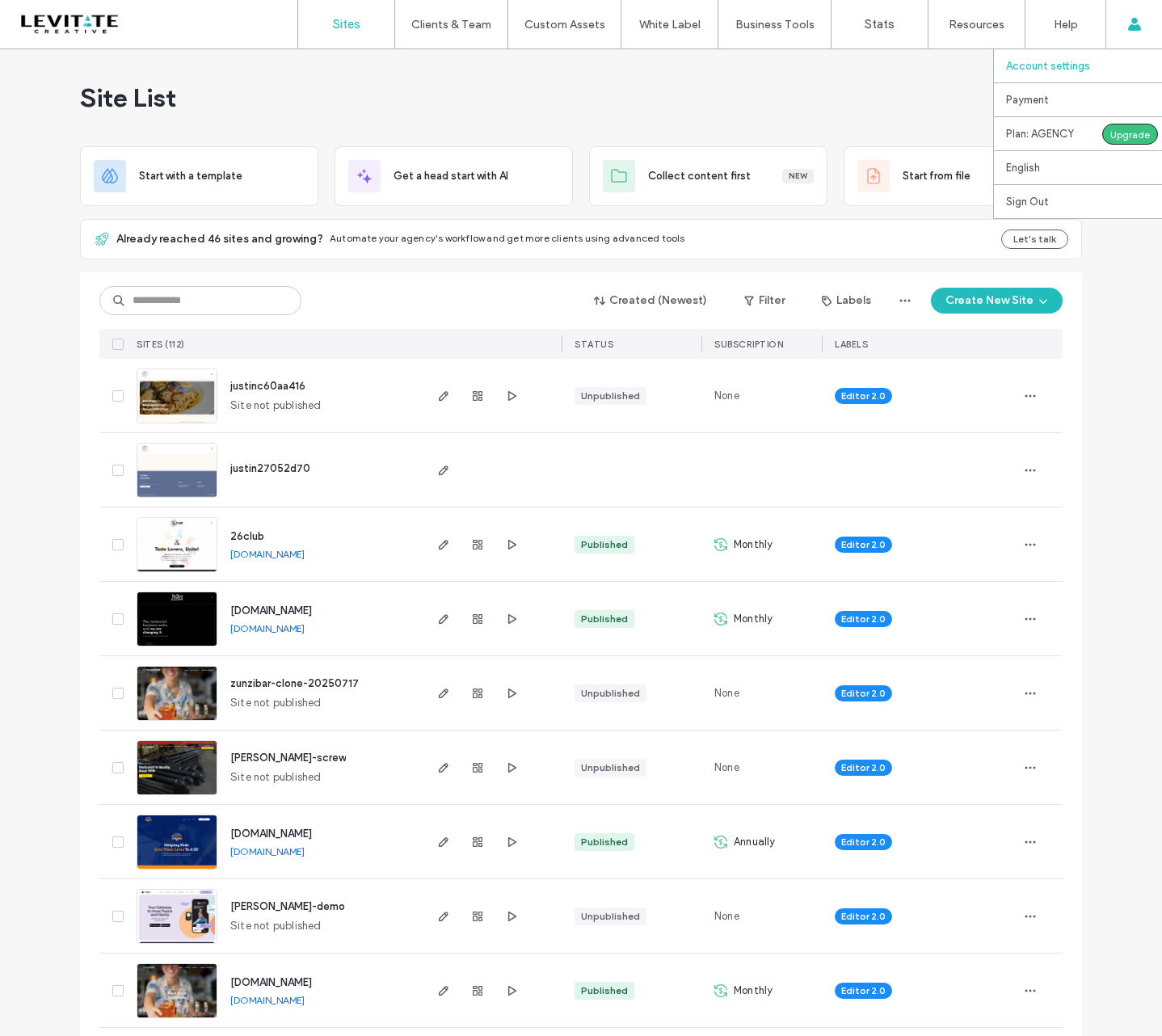
click at [1064, 70] on label "Account settings" at bounding box center [1048, 66] width 84 height 12
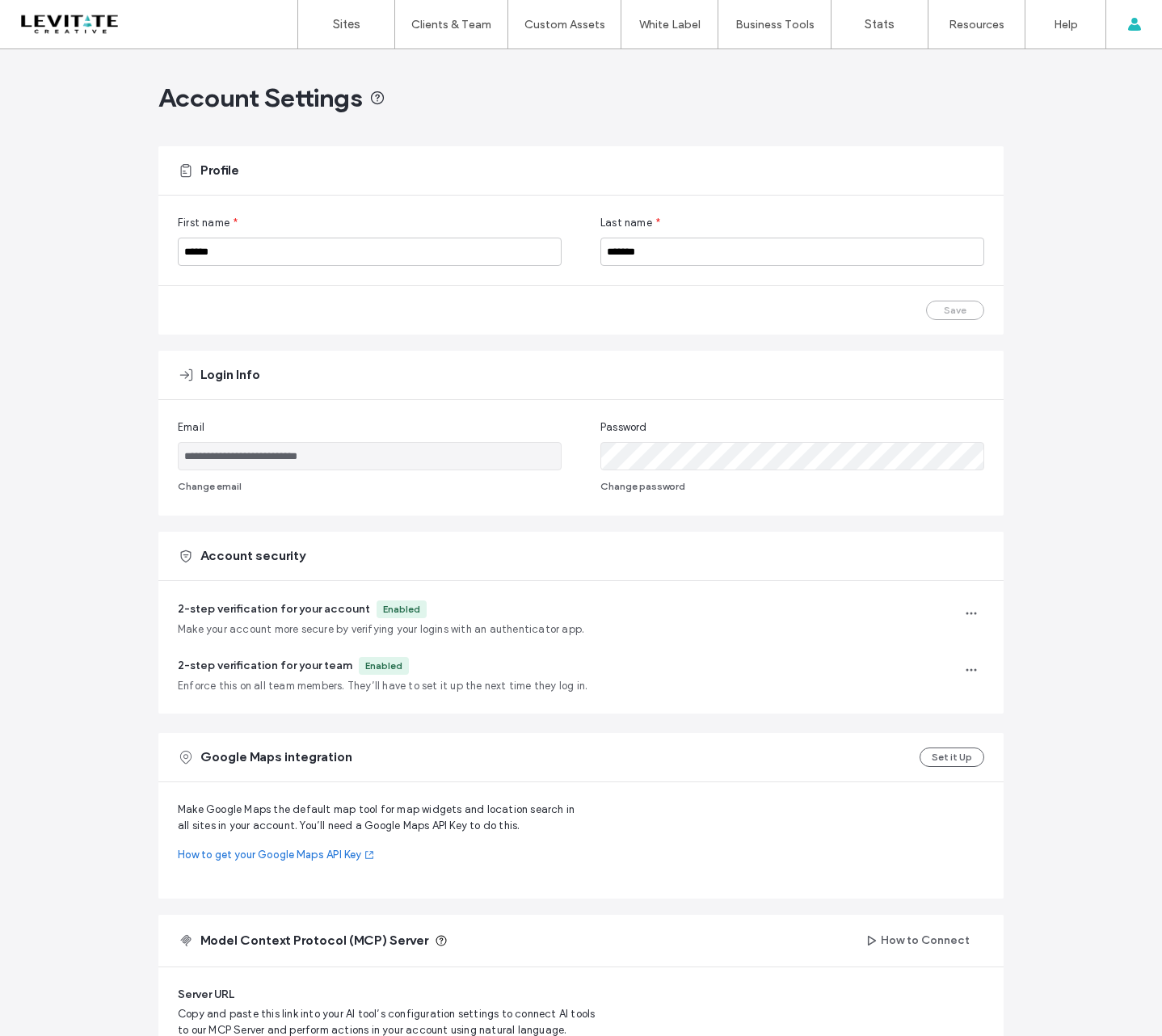
scroll to position [225, 0]
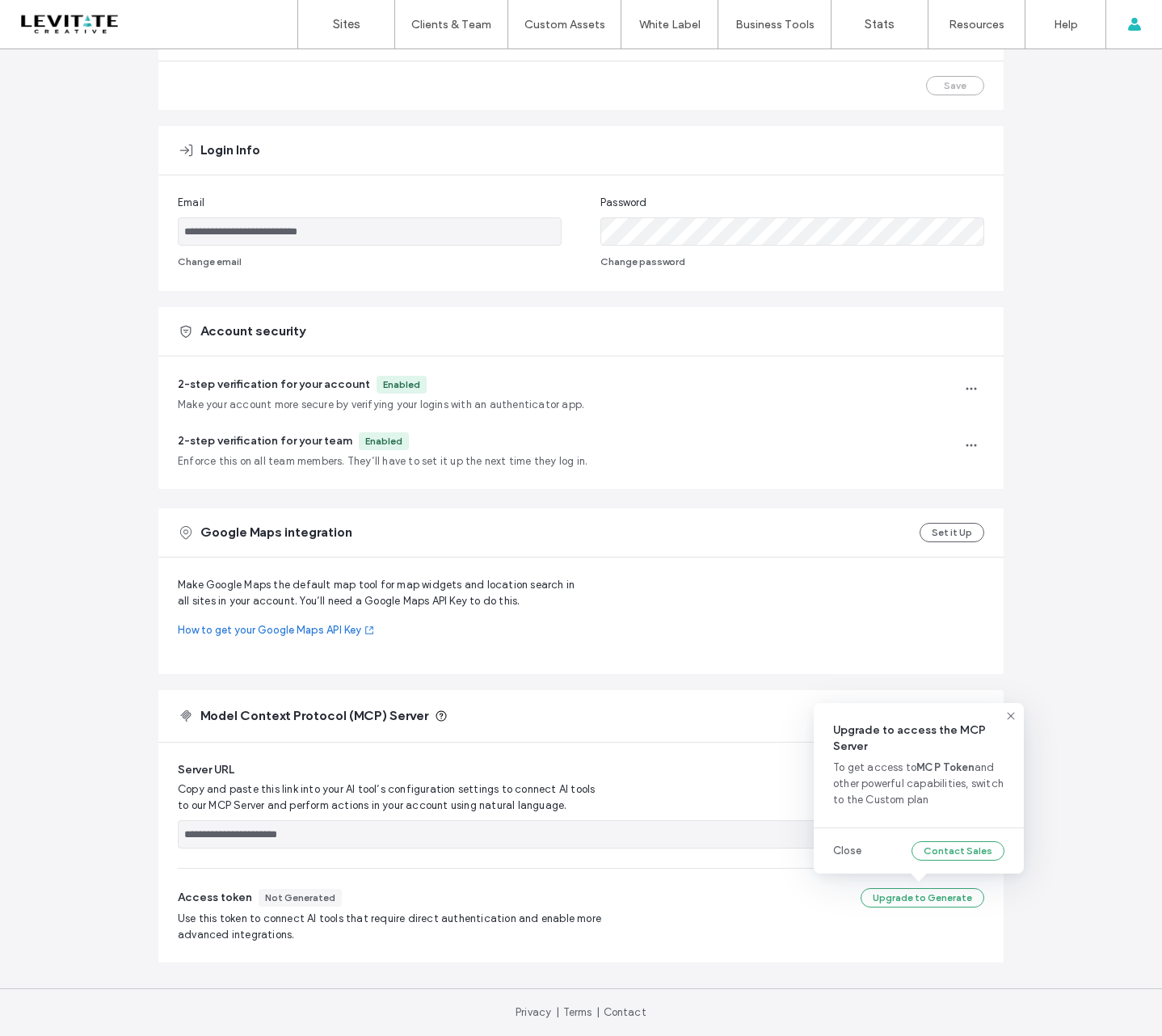
click at [907, 894] on div "Upgrade to Generate" at bounding box center [922, 897] width 124 height 19
click at [852, 855] on link "Close" at bounding box center [847, 850] width 28 height 16
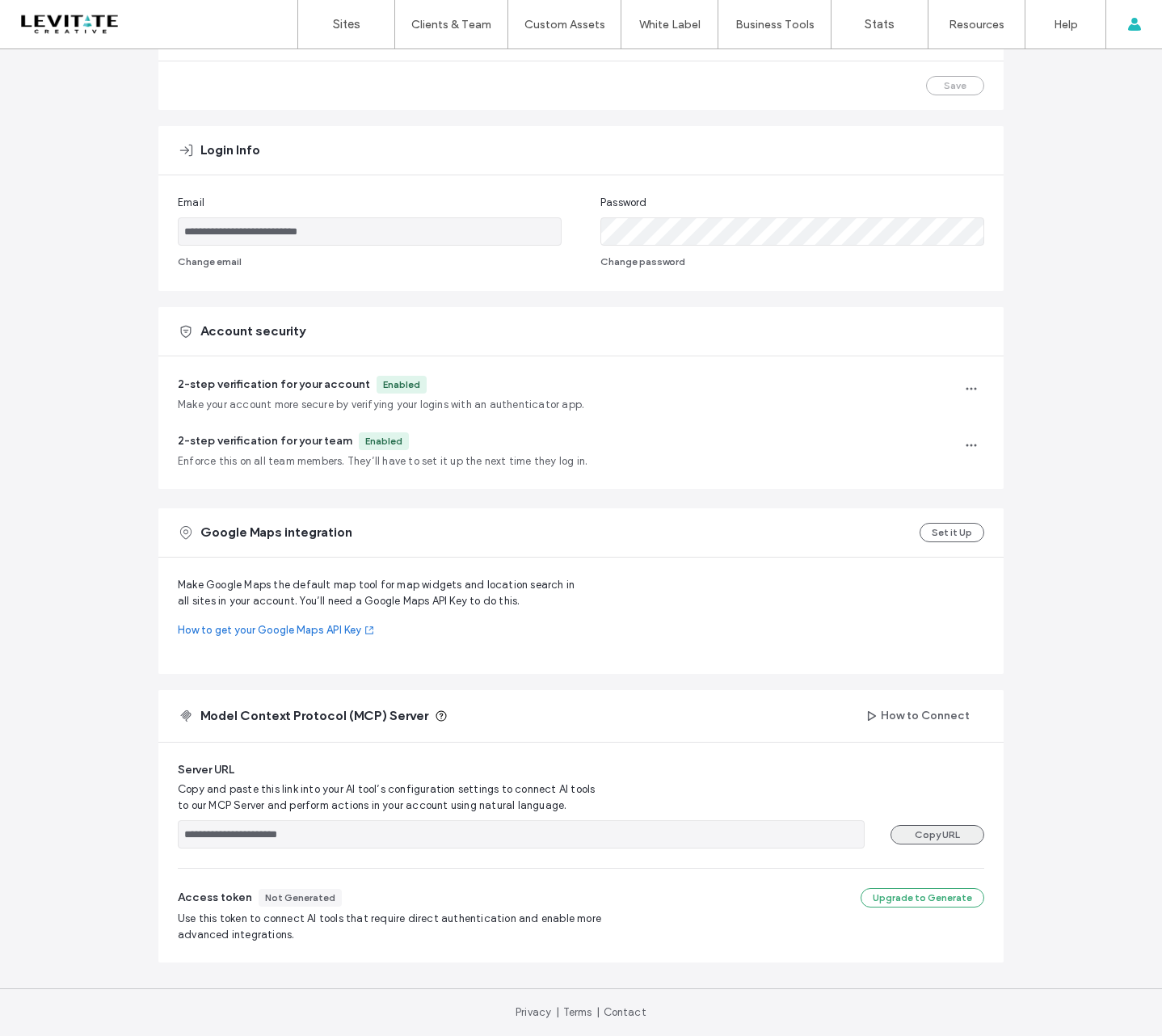
click at [925, 833] on button "Copy URL" at bounding box center [937, 834] width 94 height 19
click at [878, 713] on button "How to Connect" at bounding box center [918, 715] width 133 height 26
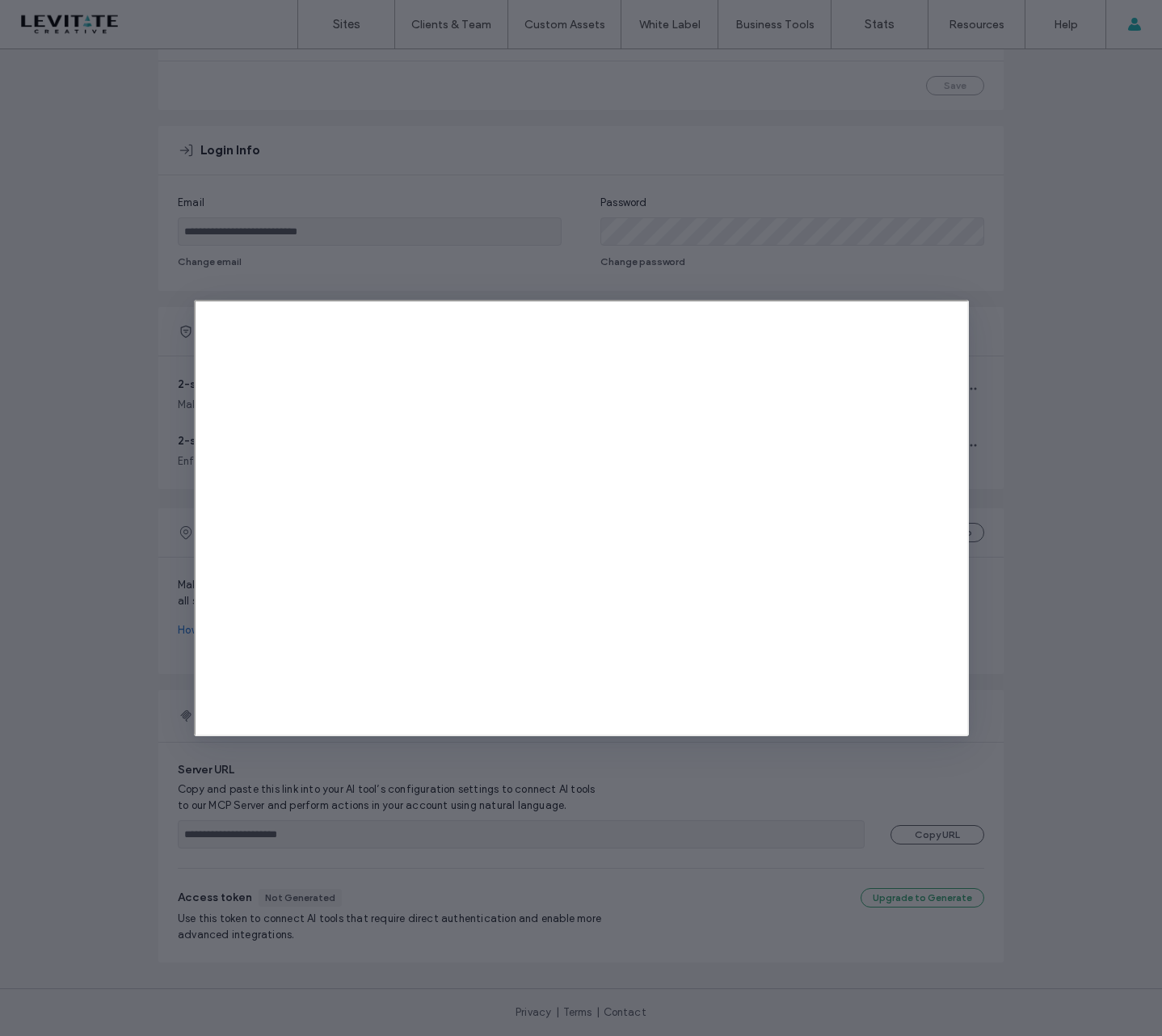
click at [999, 784] on div at bounding box center [581, 518] width 1162 height 1036
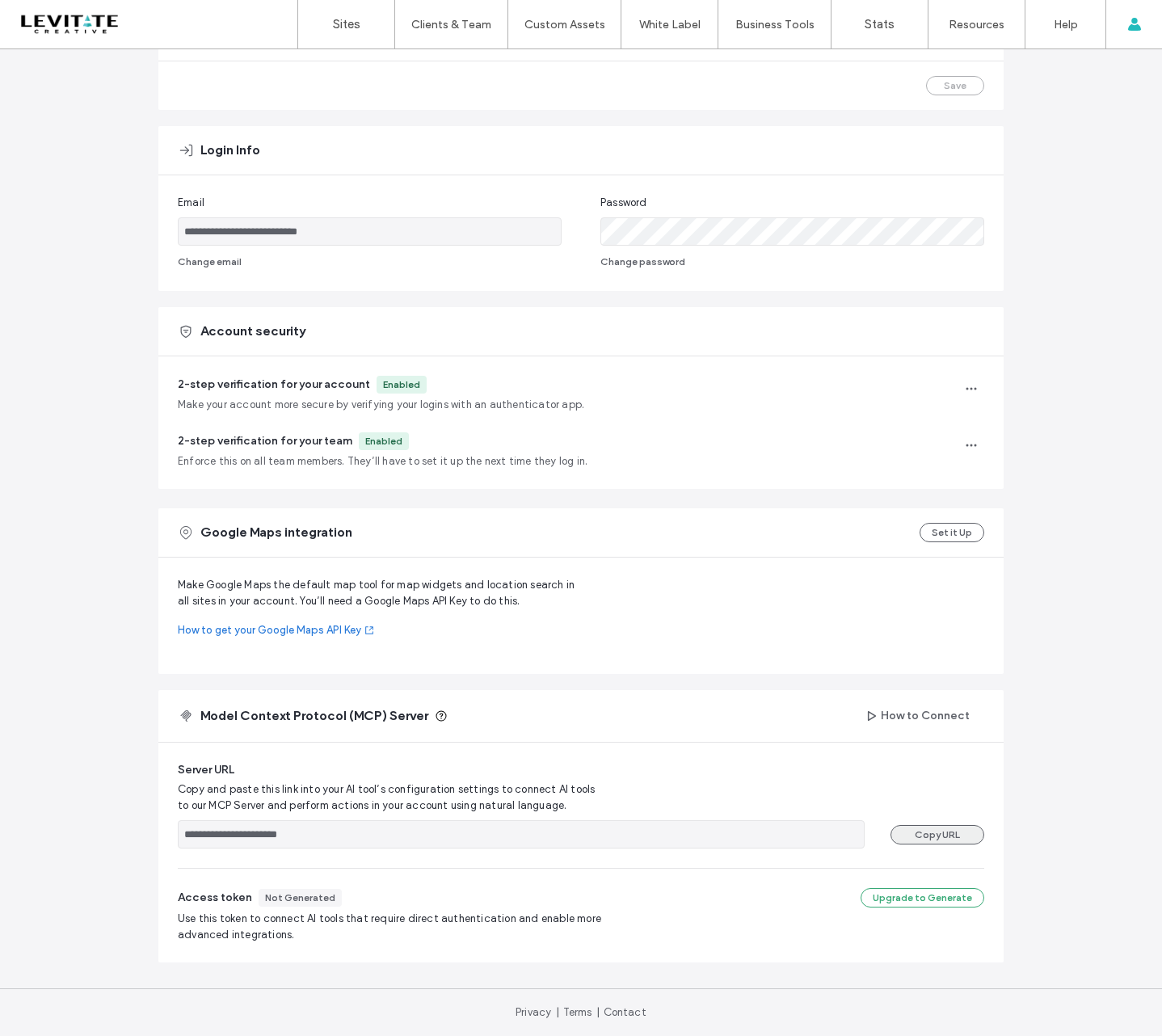
click at [914, 829] on button "Copy URL" at bounding box center [937, 834] width 94 height 19
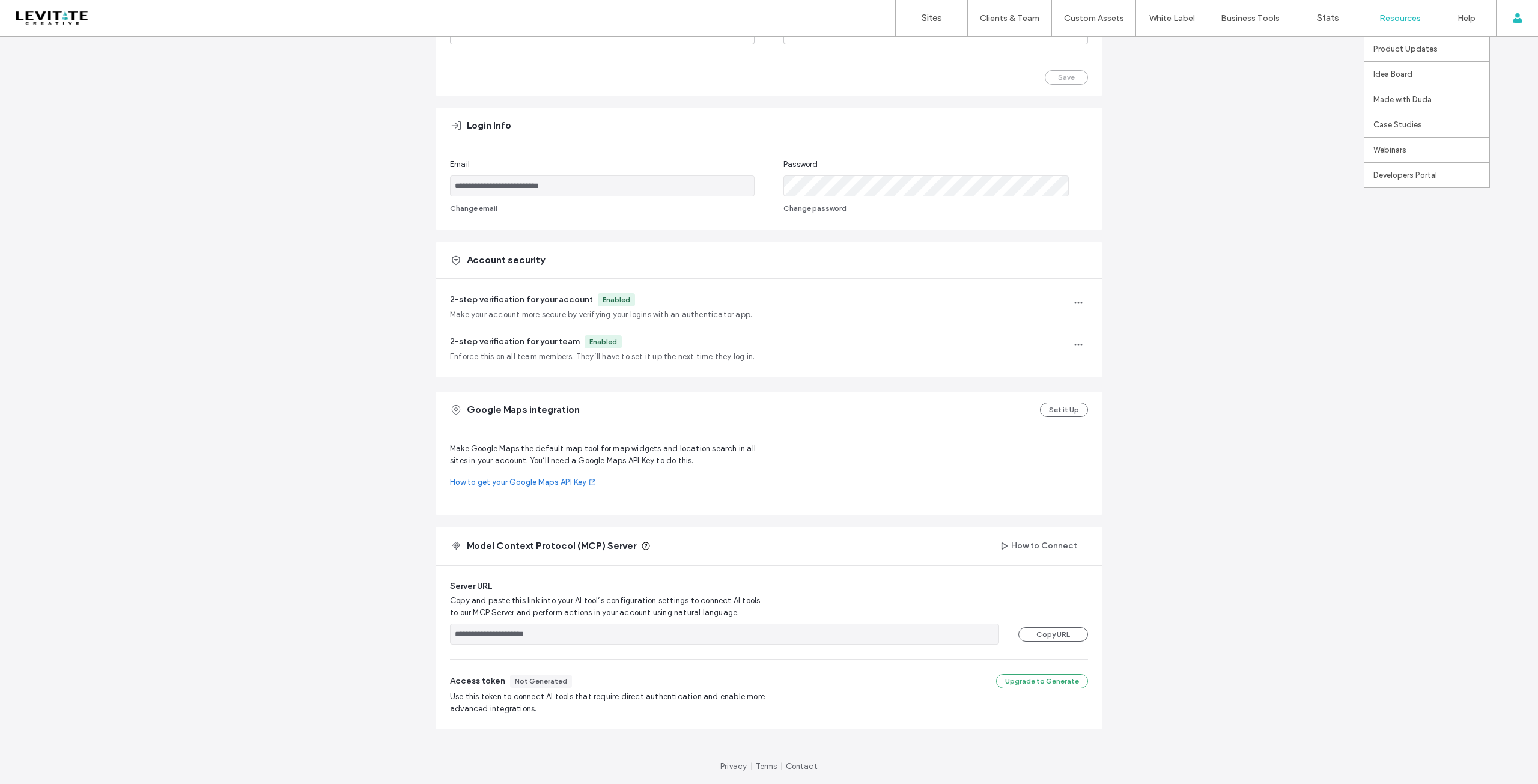
scroll to position [151, 0]
click at [863, 97] on label "Widget Builder" at bounding box center [1087, 99] width 53 height 9
